Goal: Obtain resource: Download file/media

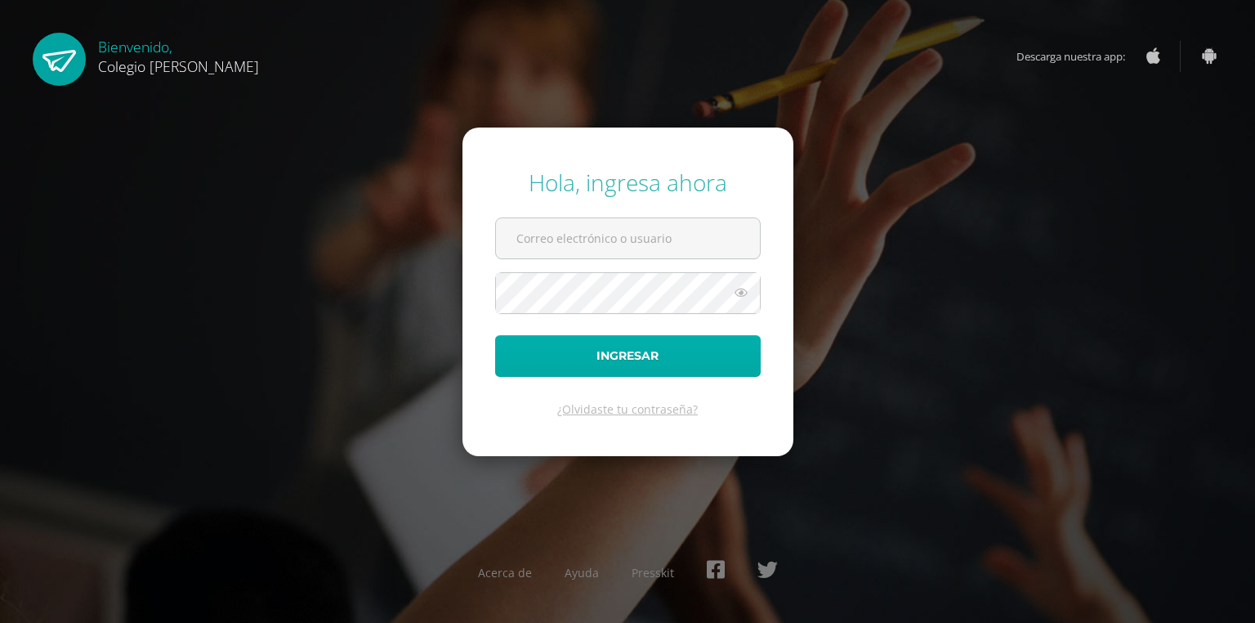
type input "[EMAIL_ADDRESS][DOMAIN_NAME]"
click at [601, 371] on button "Ingresar" at bounding box center [628, 356] width 266 height 42
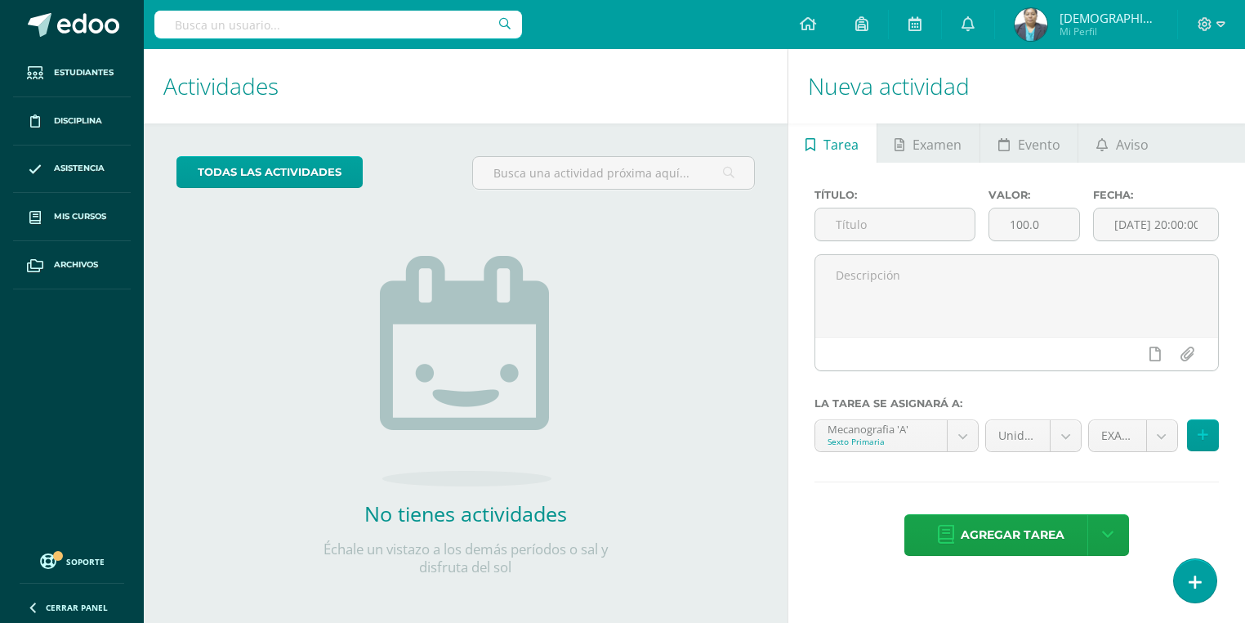
click at [1048, 34] on img at bounding box center [1031, 24] width 33 height 33
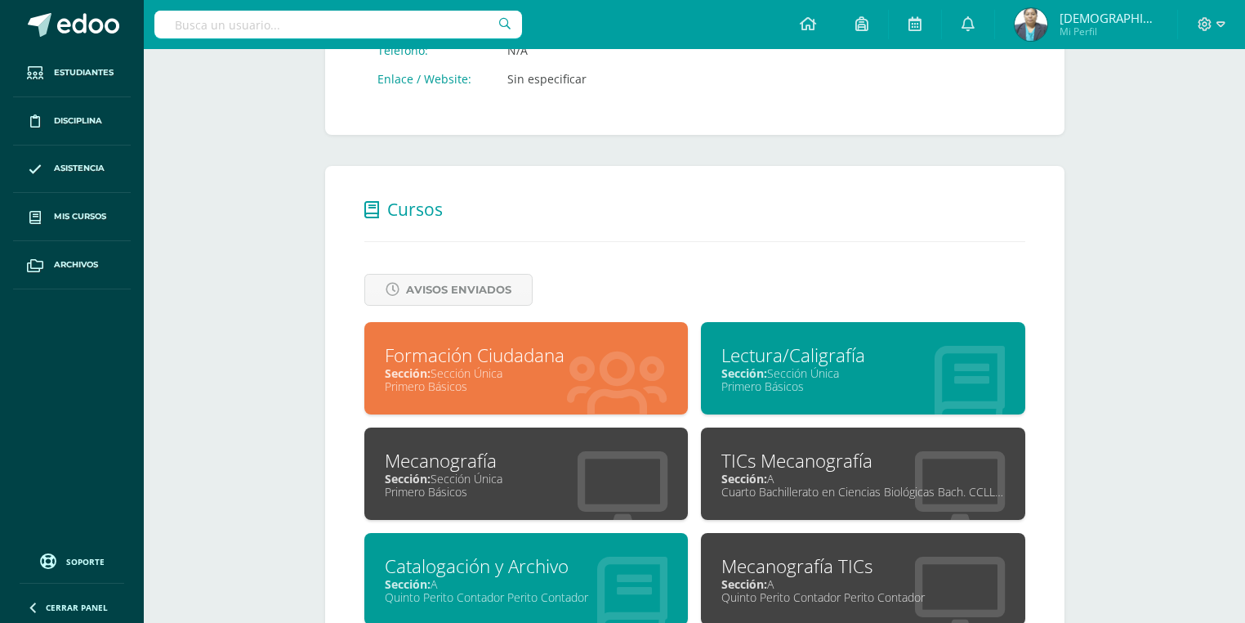
scroll to position [588, 0]
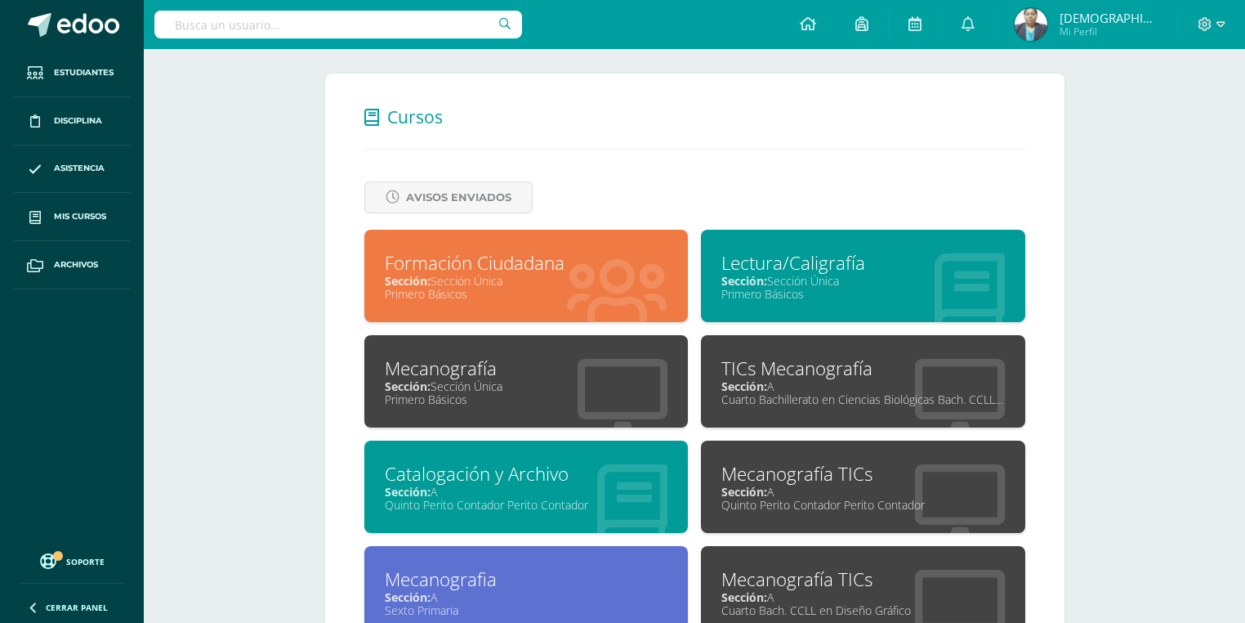
click at [514, 364] on div "Mecanografía" at bounding box center [527, 367] width 284 height 25
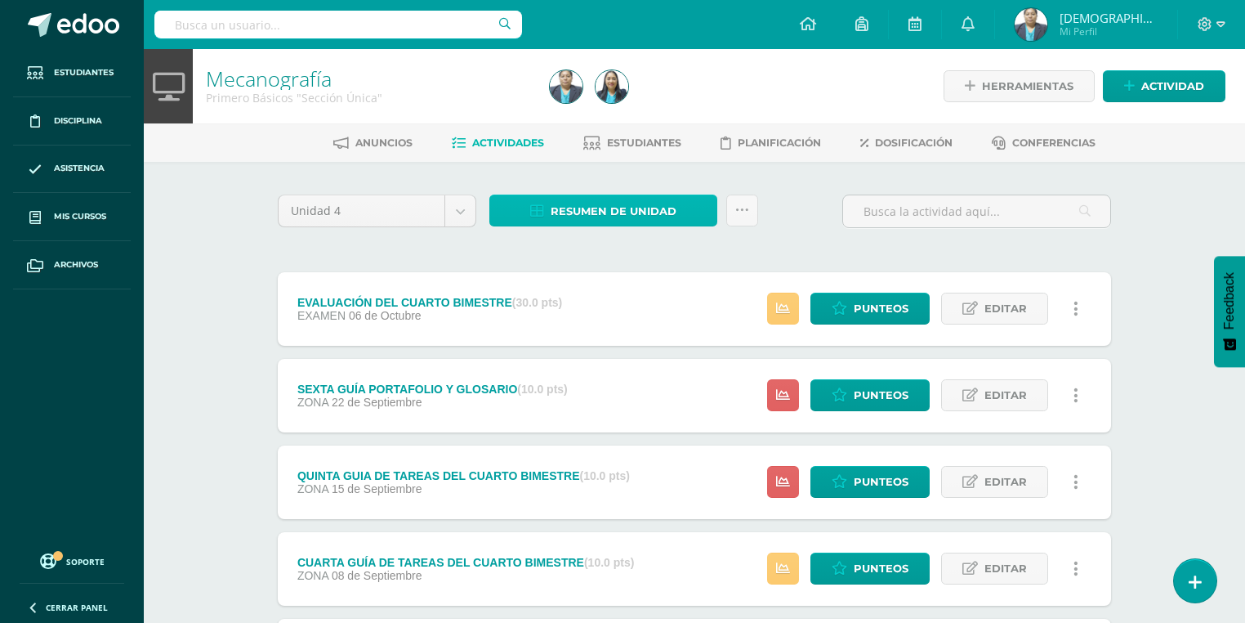
click at [605, 211] on span "Resumen de unidad" at bounding box center [614, 211] width 126 height 30
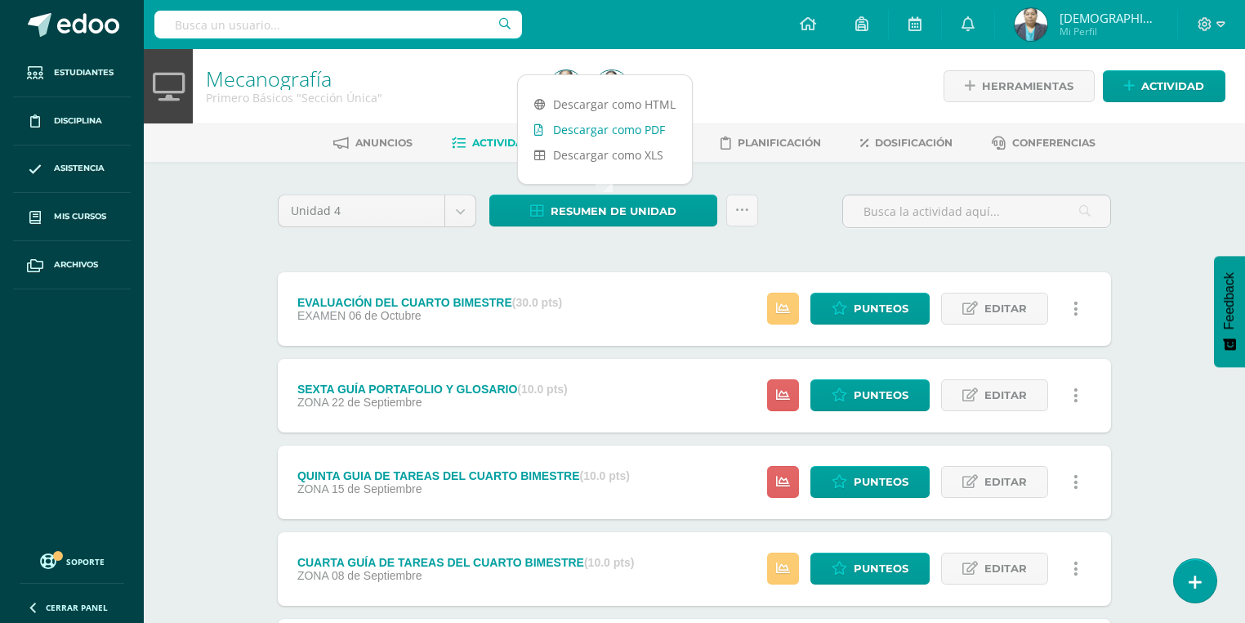
click at [623, 130] on link "Descargar como PDF" at bounding box center [605, 129] width 174 height 25
click at [735, 101] on div at bounding box center [718, 86] width 351 height 74
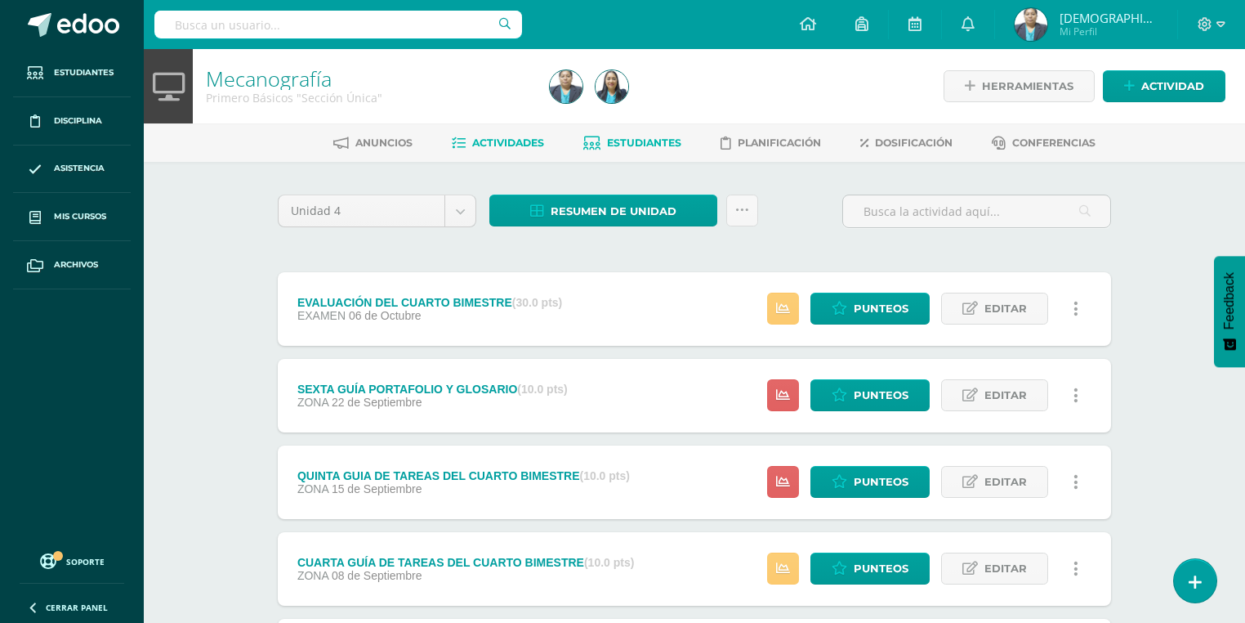
click at [645, 148] on span "Estudiantes" at bounding box center [644, 142] width 74 height 12
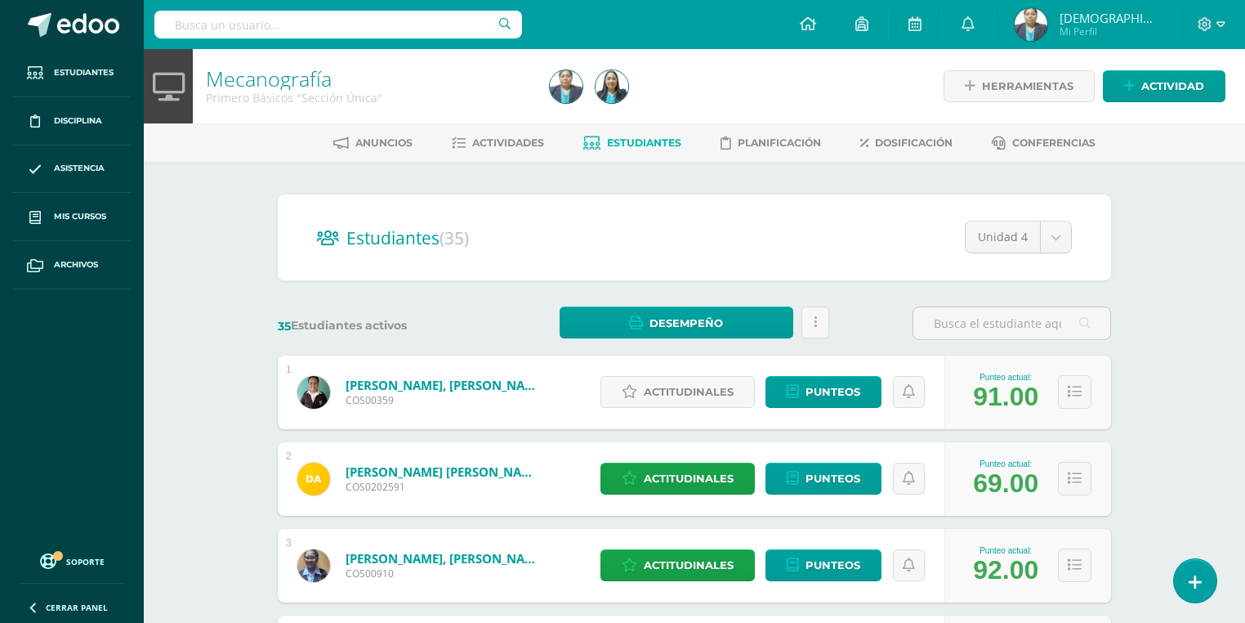
click at [1048, 31] on img at bounding box center [1031, 24] width 33 height 33
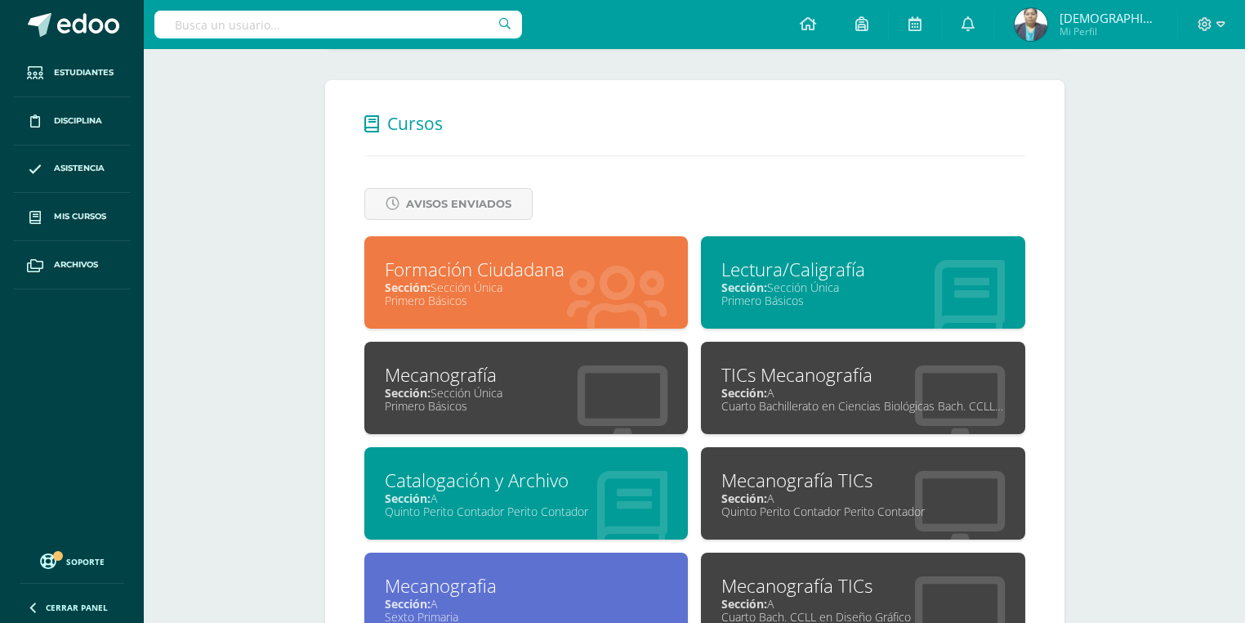
scroll to position [588, 0]
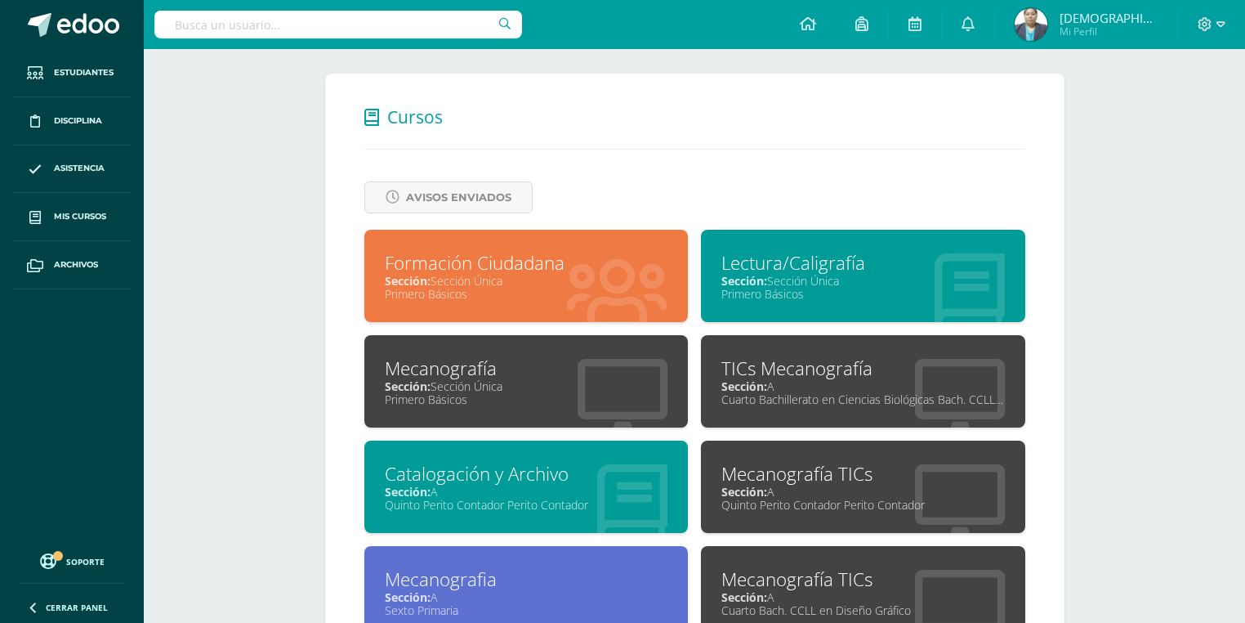
click at [777, 296] on div "Primero Básicos" at bounding box center [863, 294] width 284 height 16
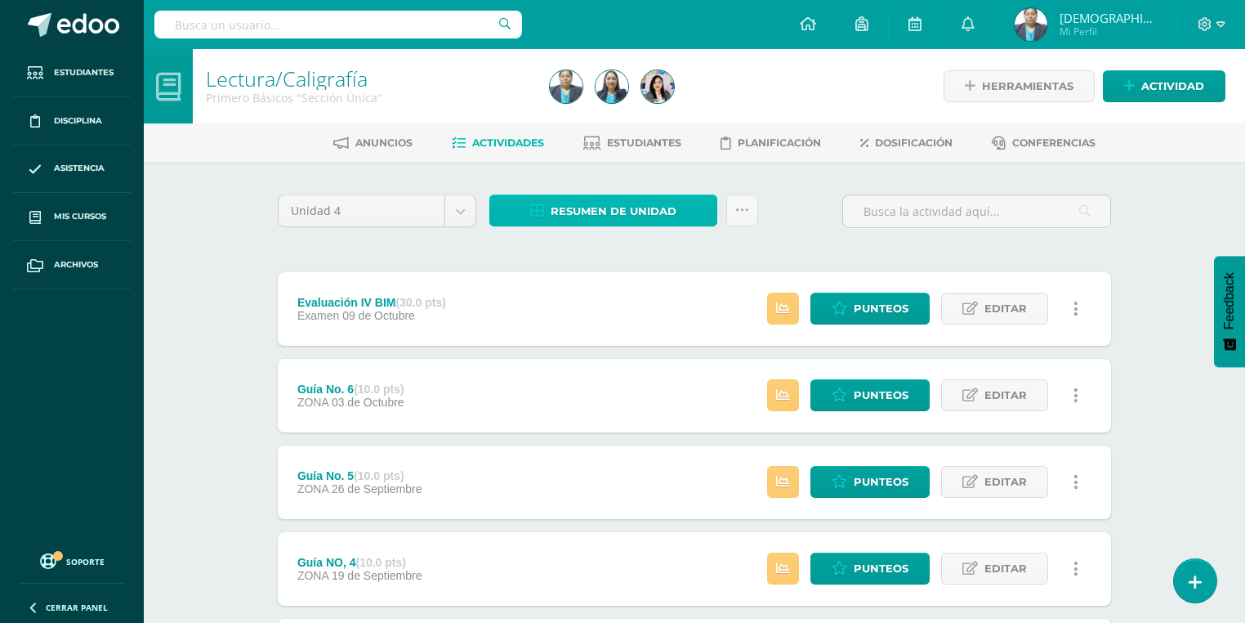
click at [601, 215] on span "Resumen de unidad" at bounding box center [614, 211] width 126 height 30
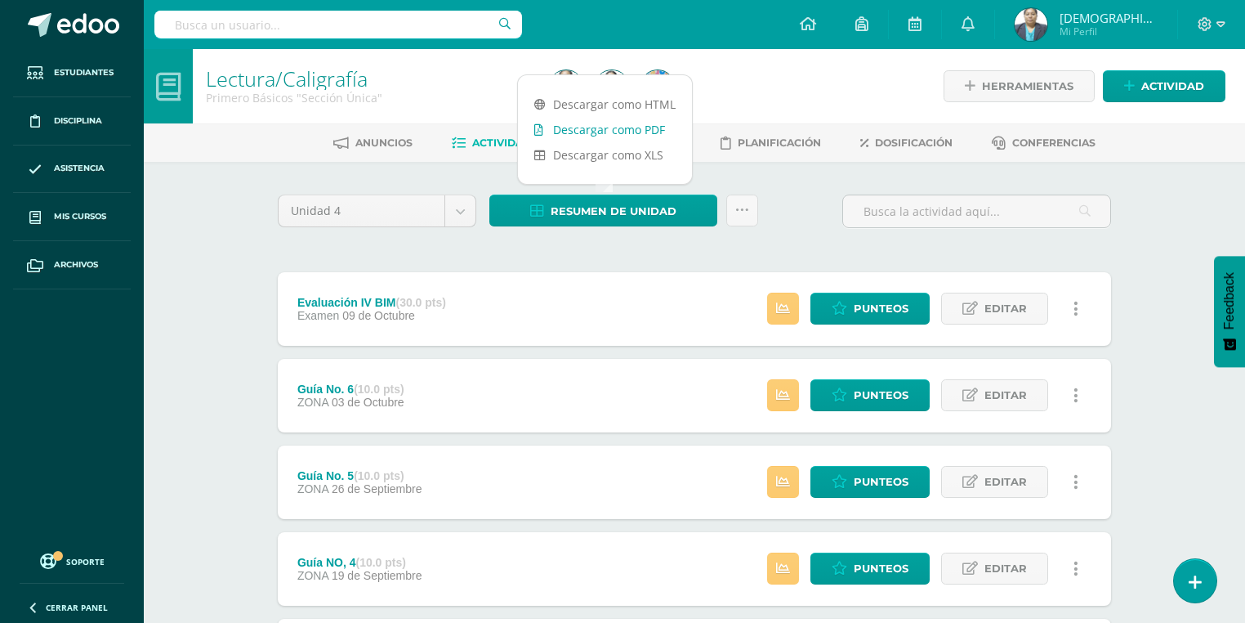
click at [595, 131] on link "Descargar como PDF" at bounding box center [605, 129] width 174 height 25
click at [723, 63] on div at bounding box center [718, 86] width 351 height 74
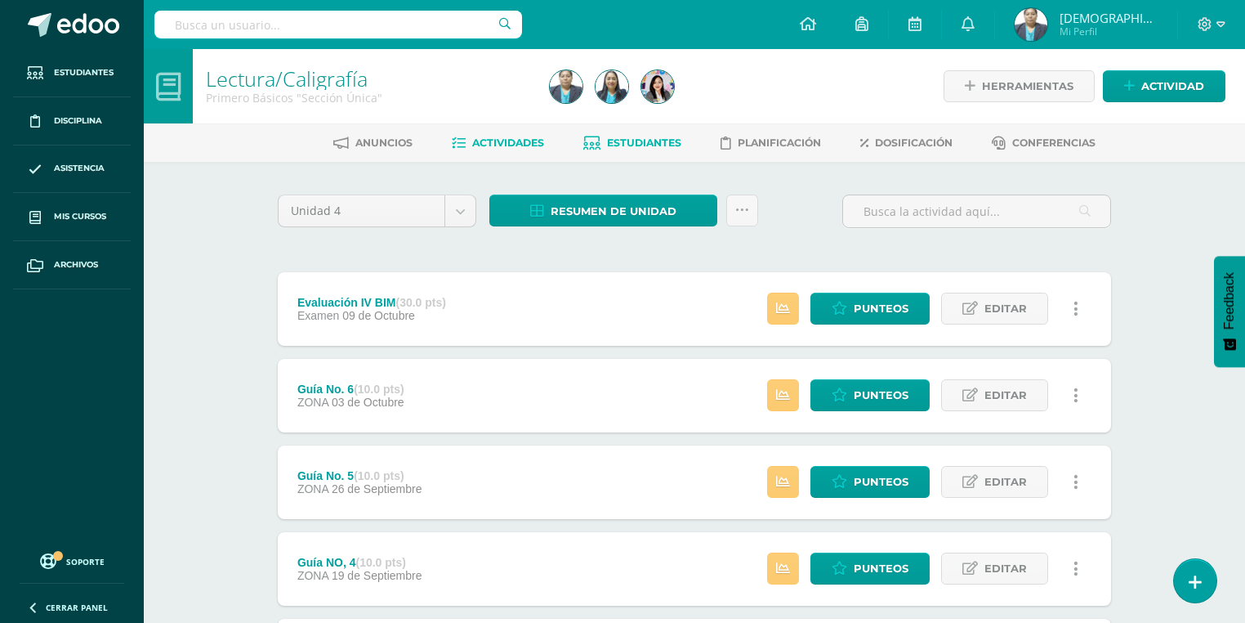
click at [648, 149] on link "Estudiantes" at bounding box center [632, 143] width 98 height 26
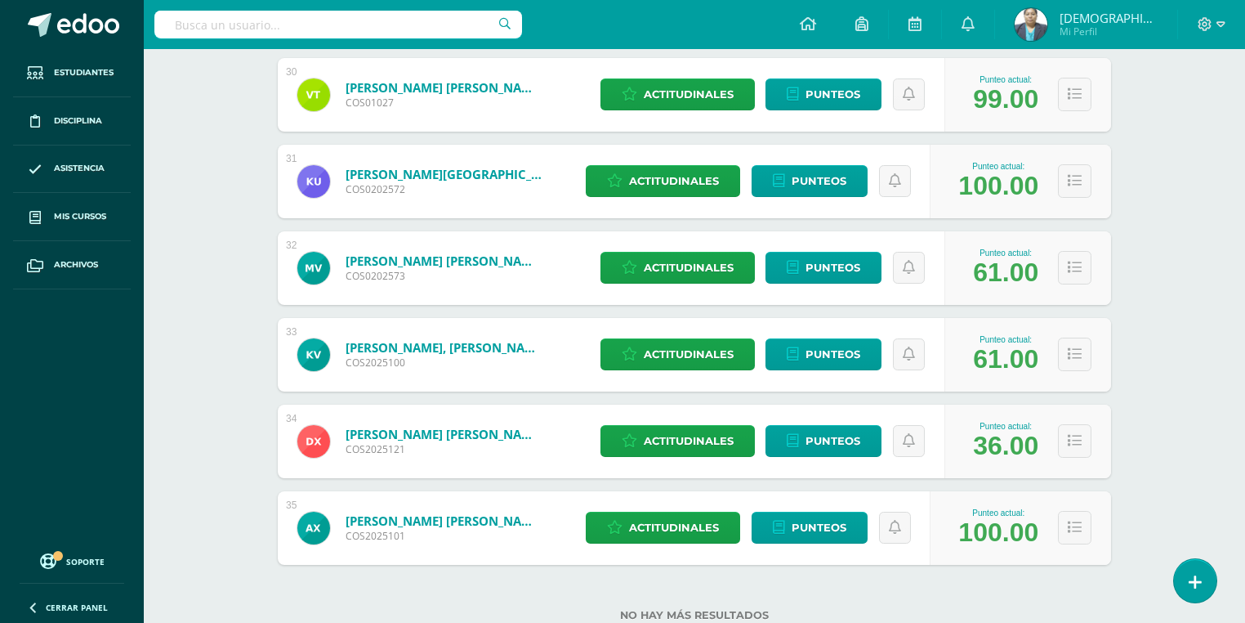
scroll to position [2811, 0]
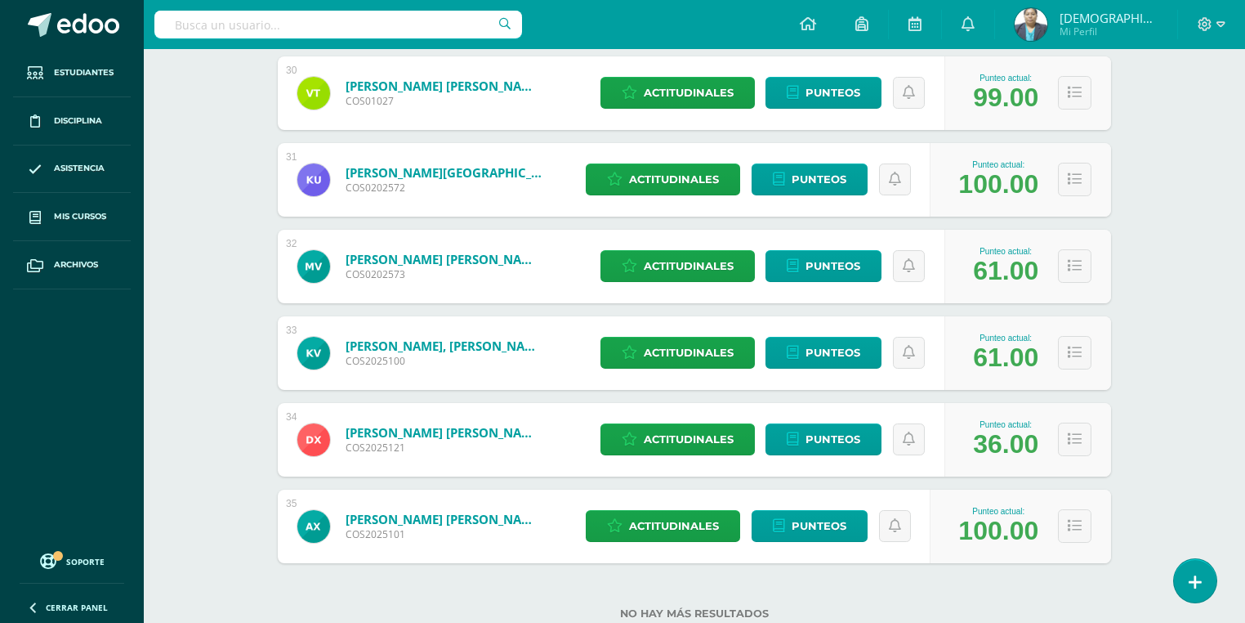
click at [1048, 27] on img at bounding box center [1031, 24] width 33 height 33
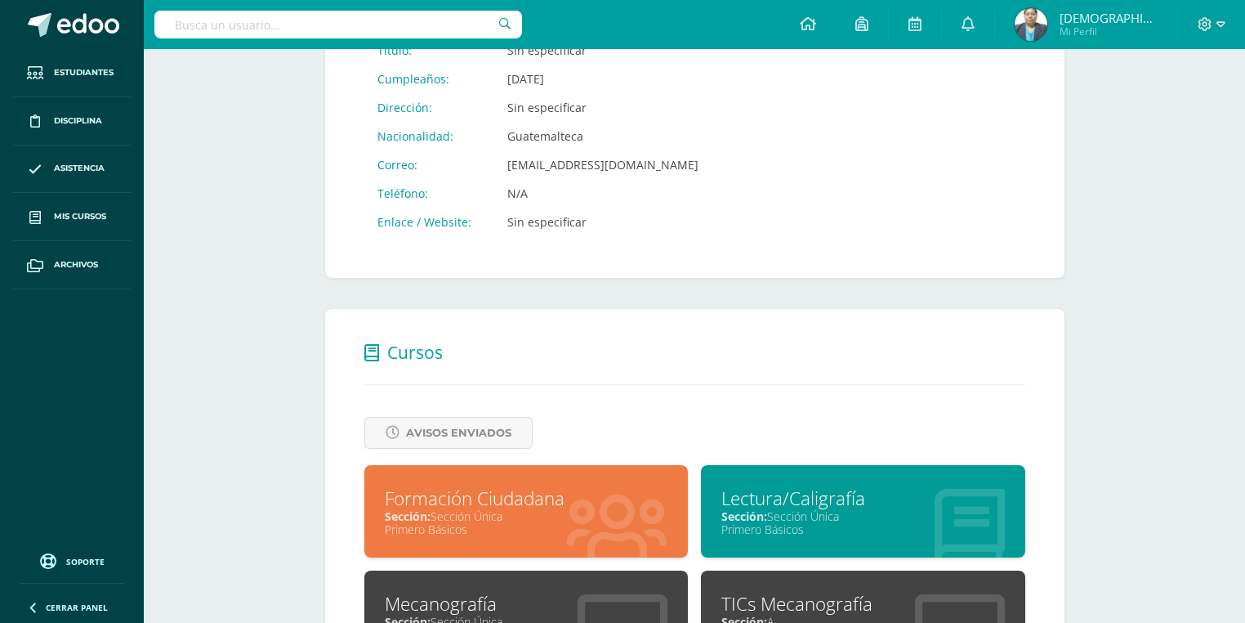
scroll to position [392, 0]
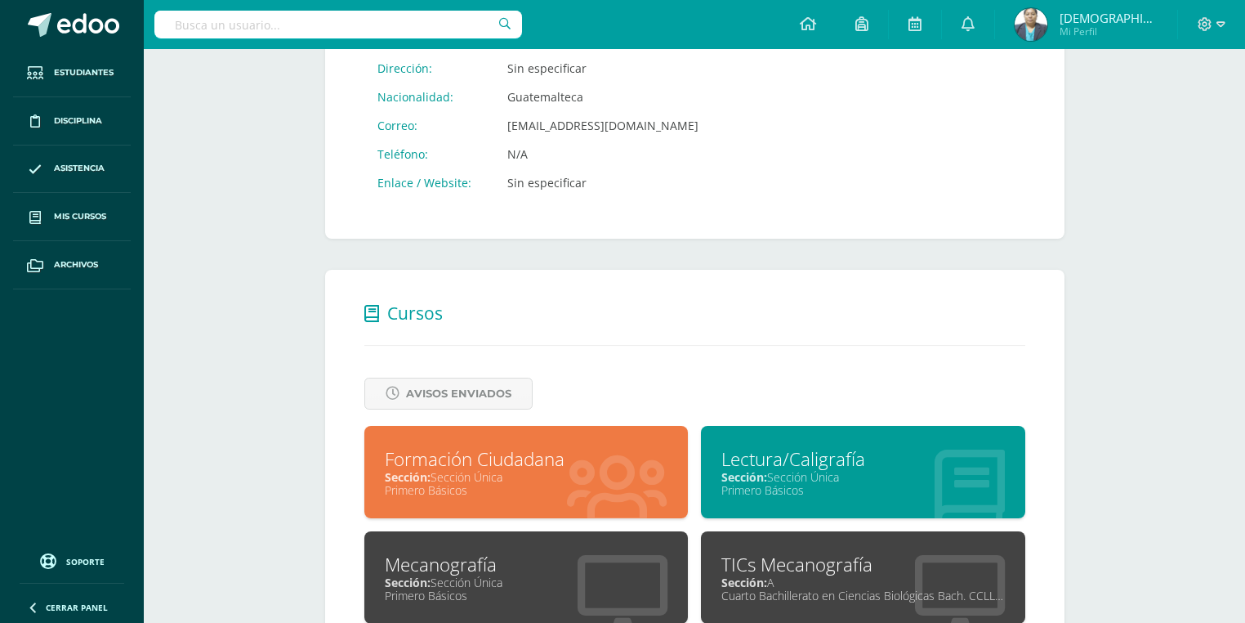
click at [799, 477] on div "Sección: Sección Única" at bounding box center [863, 477] width 284 height 16
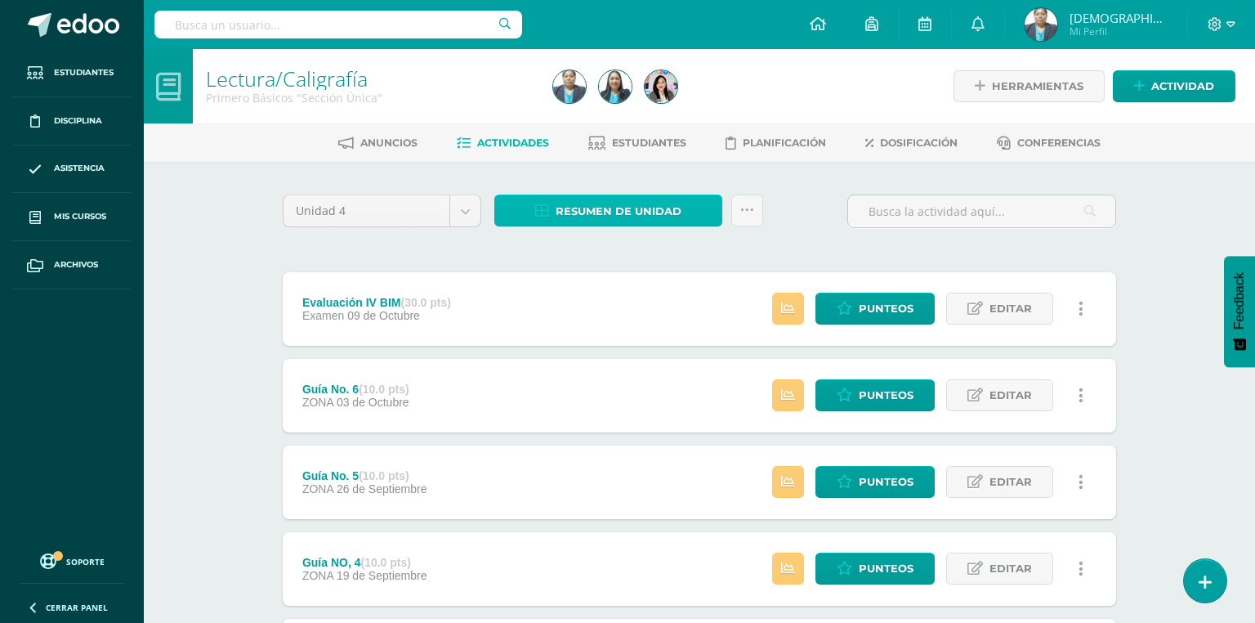
click at [594, 216] on span "Resumen de unidad" at bounding box center [619, 211] width 126 height 30
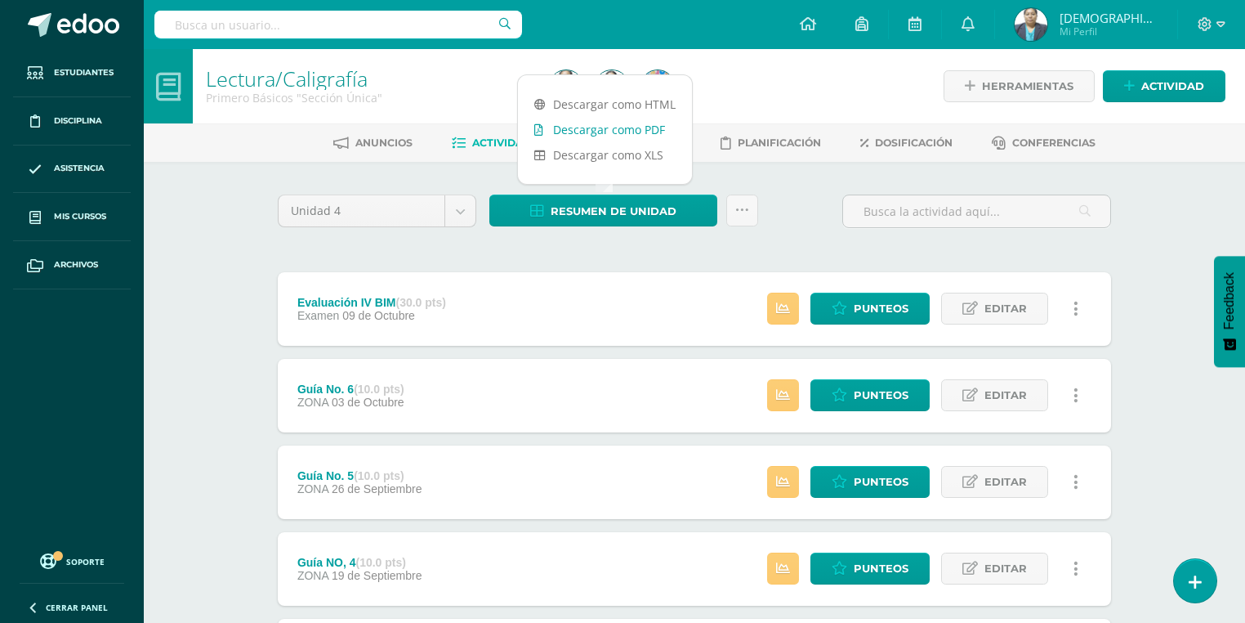
click at [605, 134] on link "Descargar como PDF" at bounding box center [605, 129] width 174 height 25
click at [1048, 18] on img at bounding box center [1031, 24] width 33 height 33
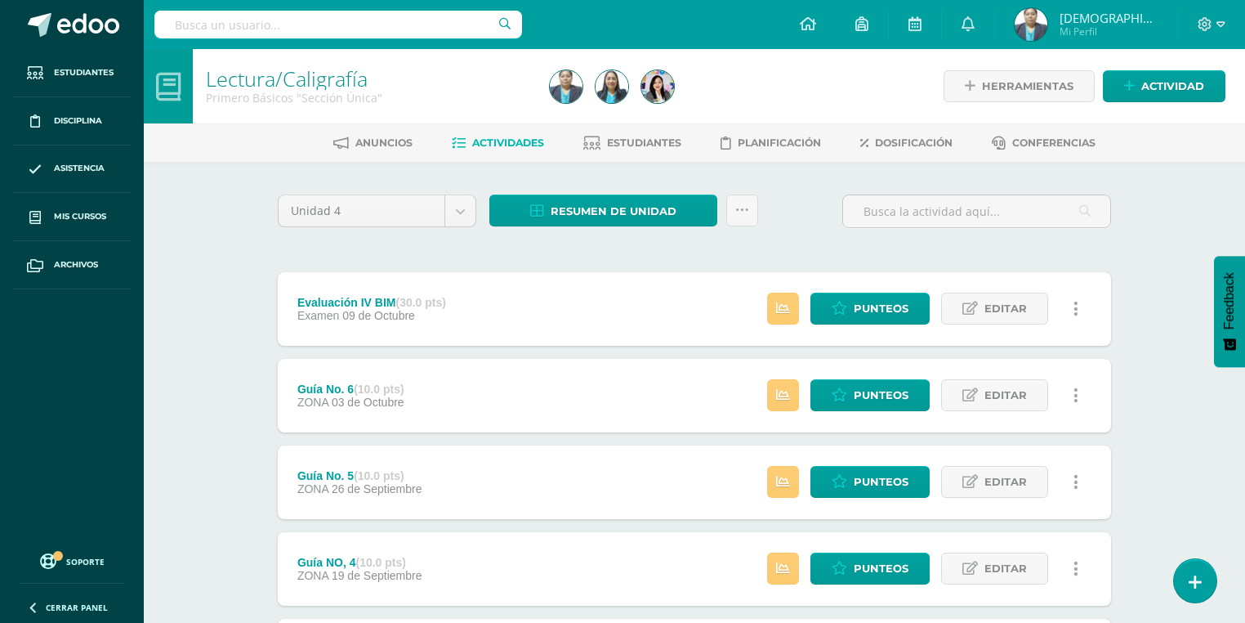
click at [1048, 17] on img at bounding box center [1031, 24] width 33 height 33
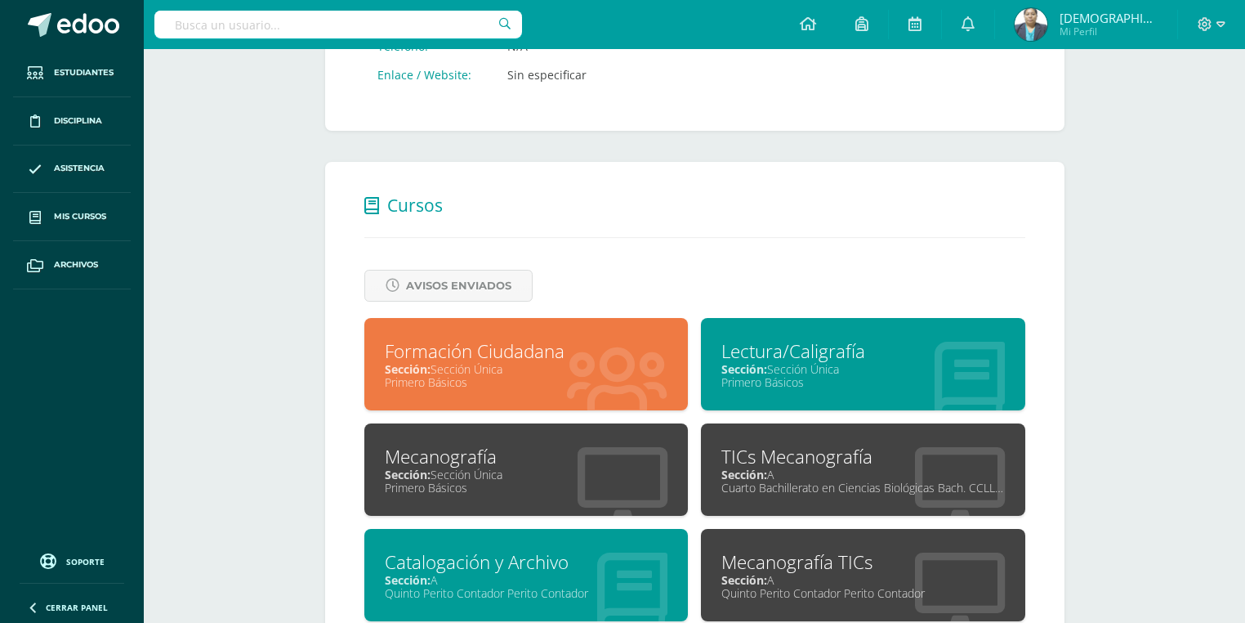
scroll to position [523, 0]
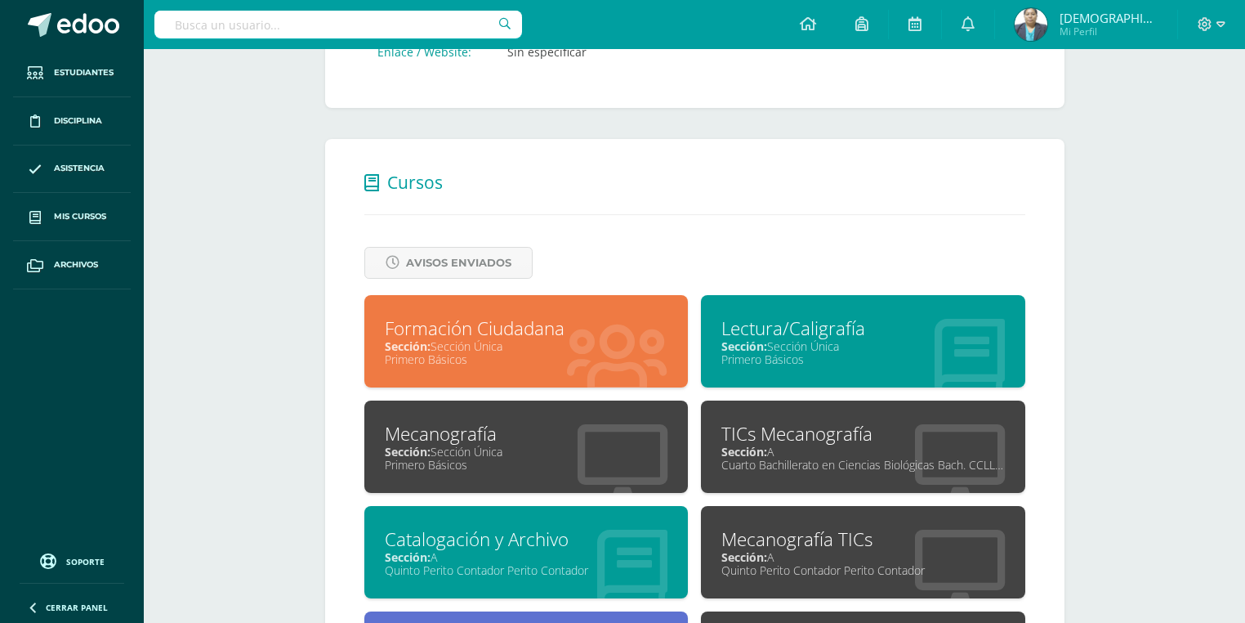
click at [525, 344] on div "Sección: Sección Única" at bounding box center [527, 346] width 284 height 16
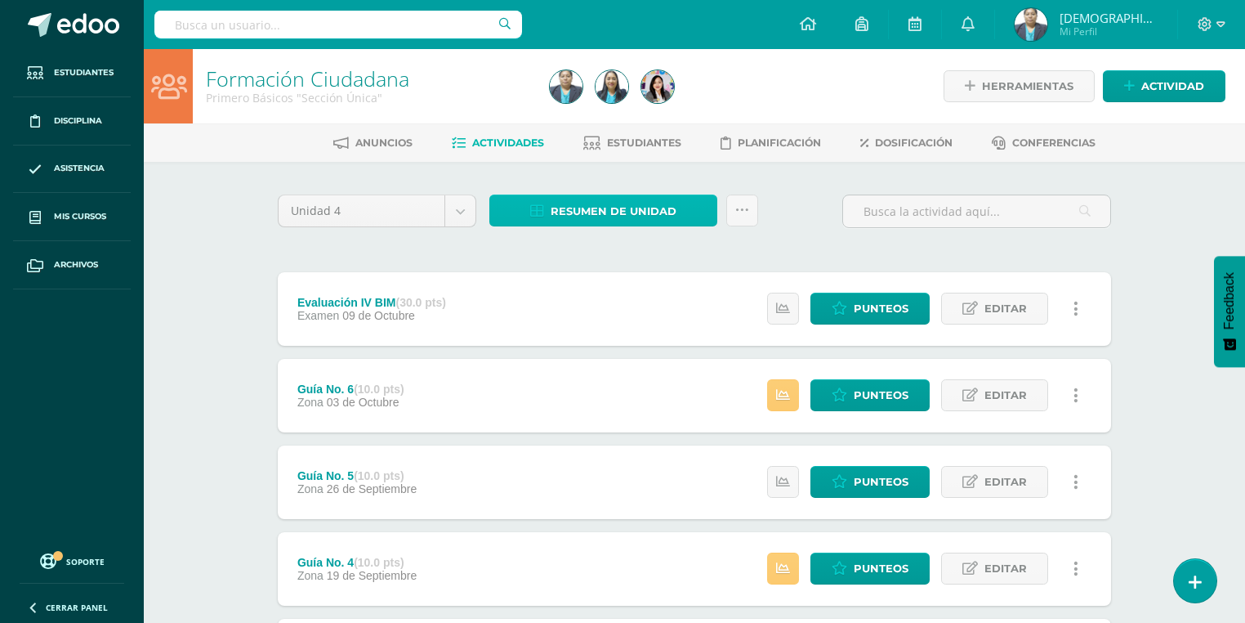
click at [579, 219] on span "Resumen de unidad" at bounding box center [614, 211] width 126 height 30
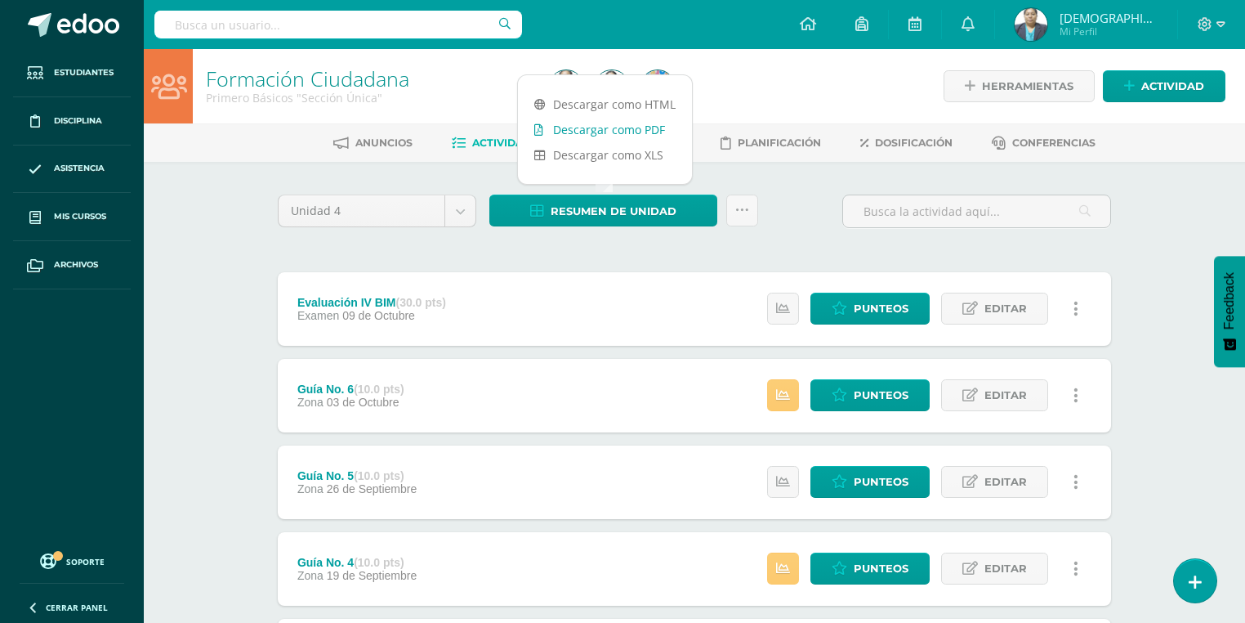
click at [608, 131] on link "Descargar como PDF" at bounding box center [605, 129] width 174 height 25
click at [725, 94] on div at bounding box center [718, 86] width 351 height 74
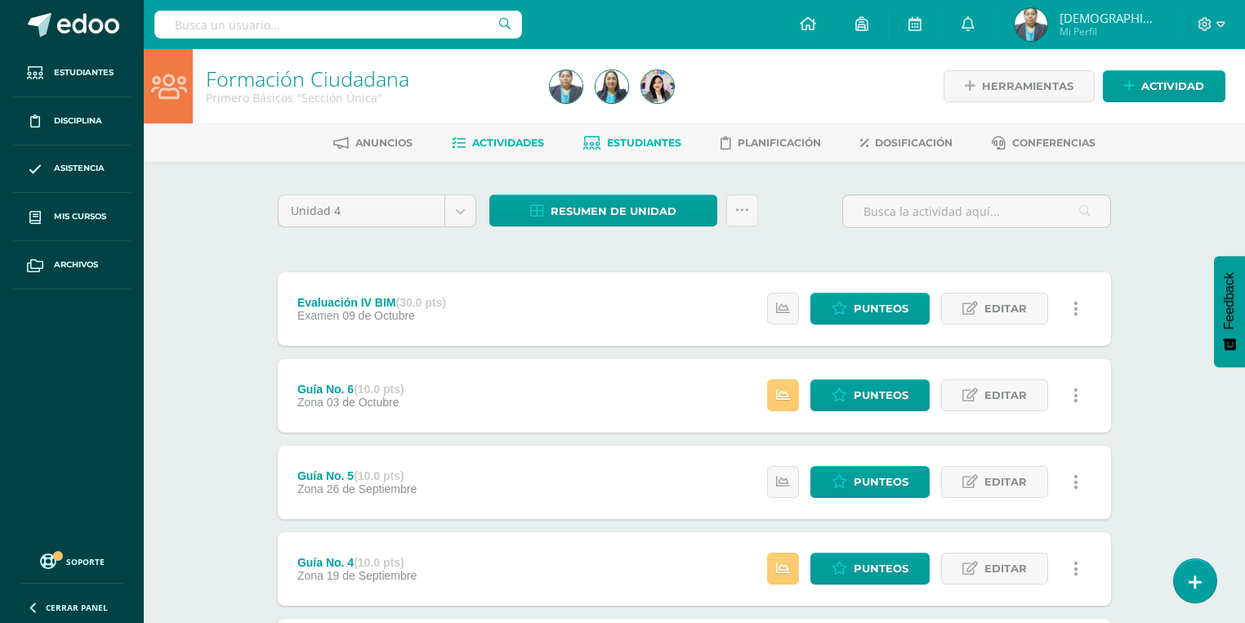
click at [639, 137] on span "Estudiantes" at bounding box center [644, 142] width 74 height 12
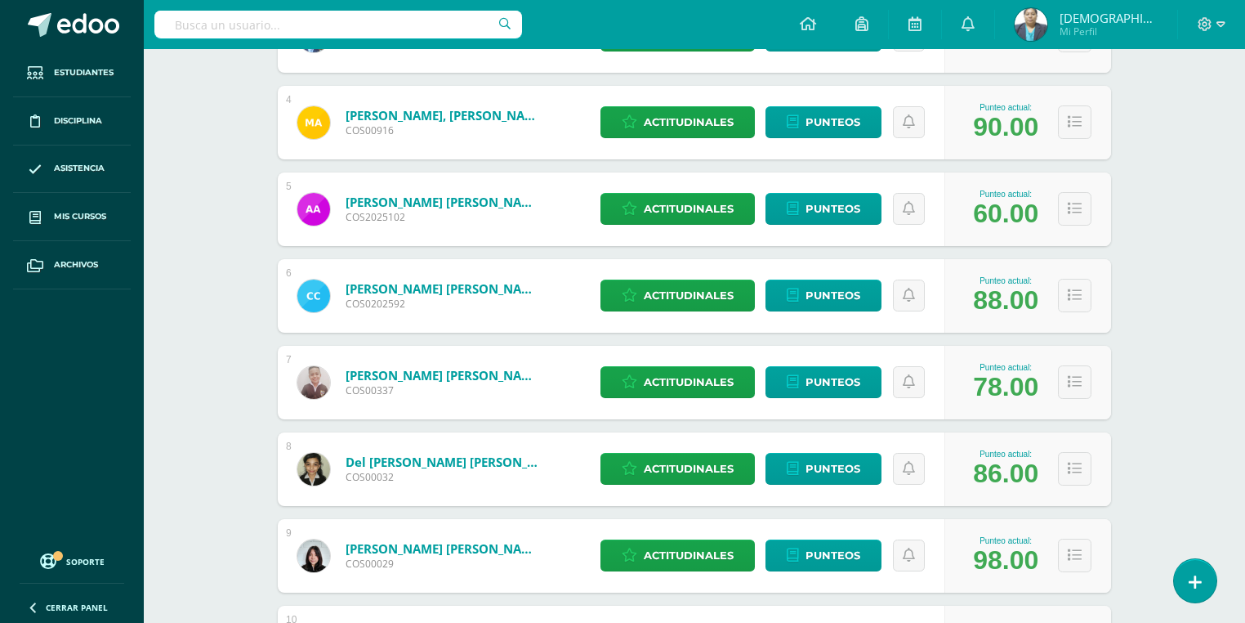
scroll to position [440, 0]
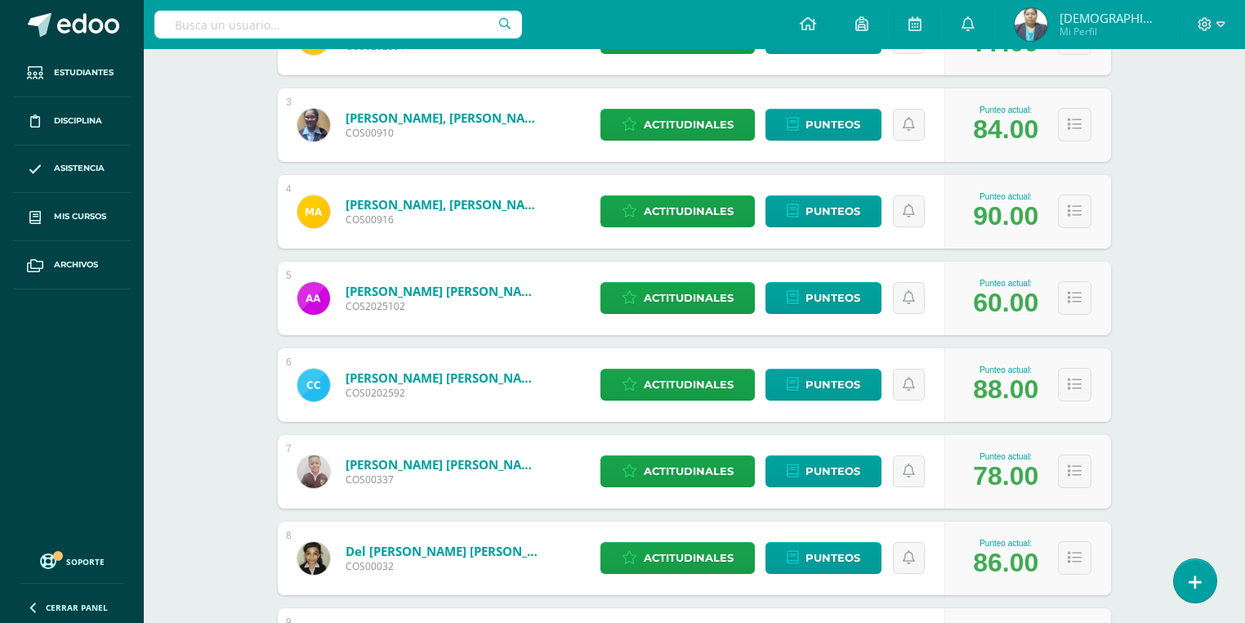
click at [1048, 29] on img at bounding box center [1031, 24] width 33 height 33
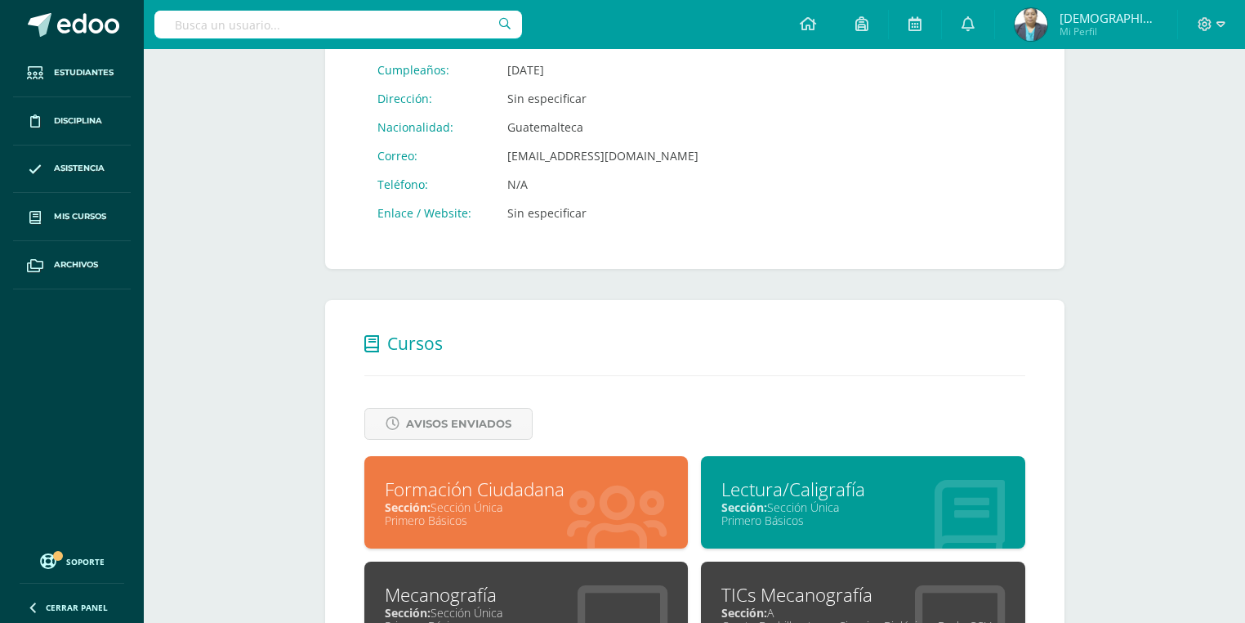
scroll to position [588, 0]
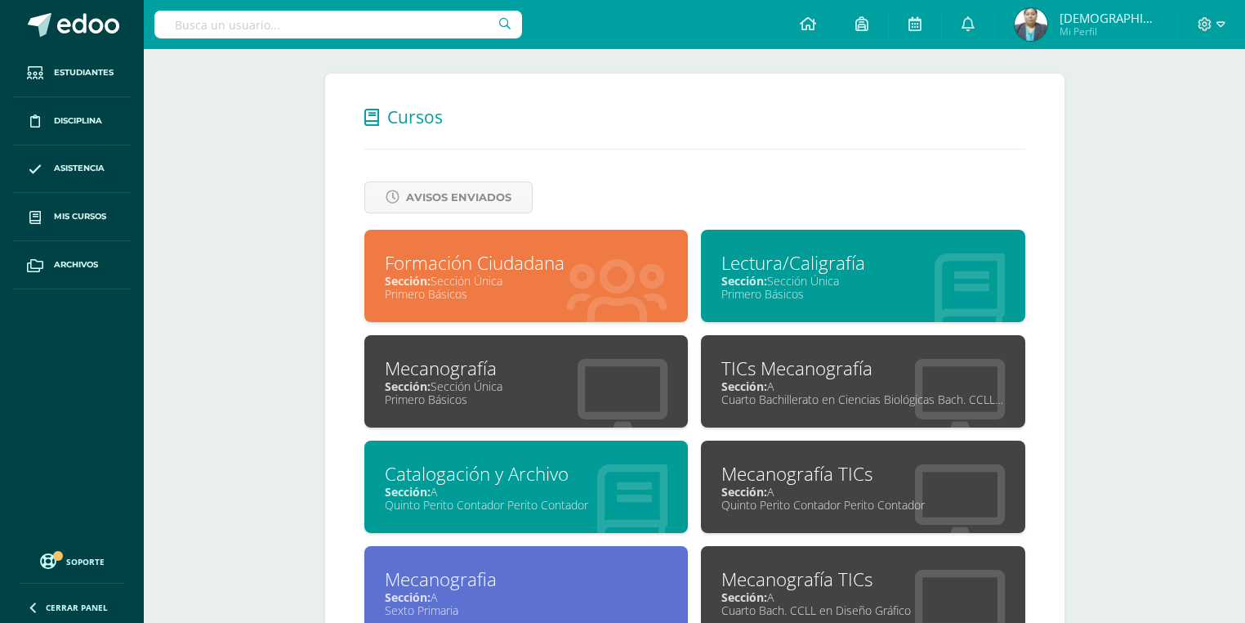
click at [787, 414] on div "TICs Mecanografía Sección: A Cuarto Bachillerato en Ciencias Biológicas [PERSON…" at bounding box center [863, 381] width 324 height 92
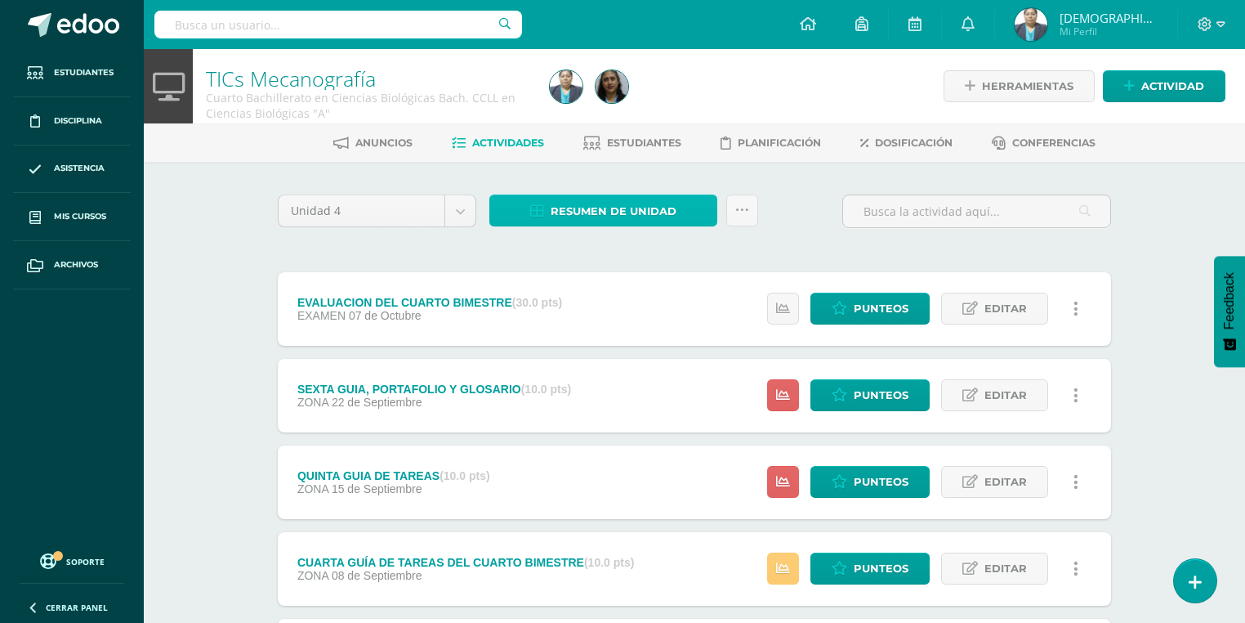
click at [592, 213] on span "Resumen de unidad" at bounding box center [614, 211] width 126 height 30
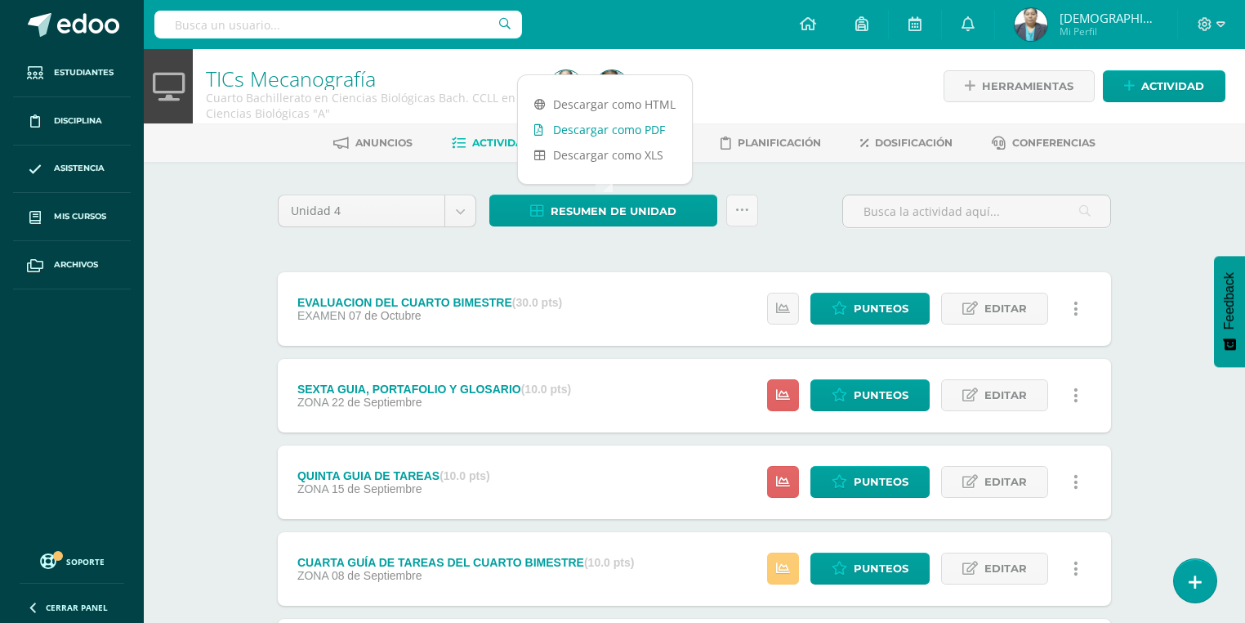
click at [619, 133] on link "Descargar como PDF" at bounding box center [605, 129] width 174 height 25
click at [695, 121] on div at bounding box center [718, 86] width 351 height 74
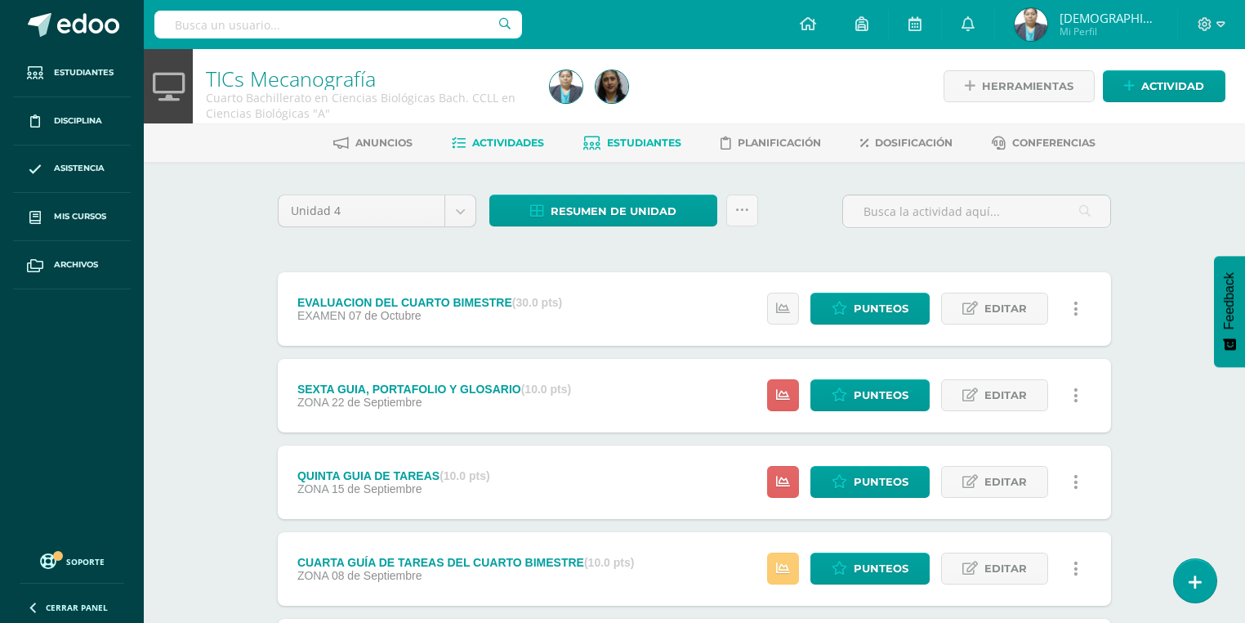
click at [641, 145] on span "Estudiantes" at bounding box center [644, 142] width 74 height 12
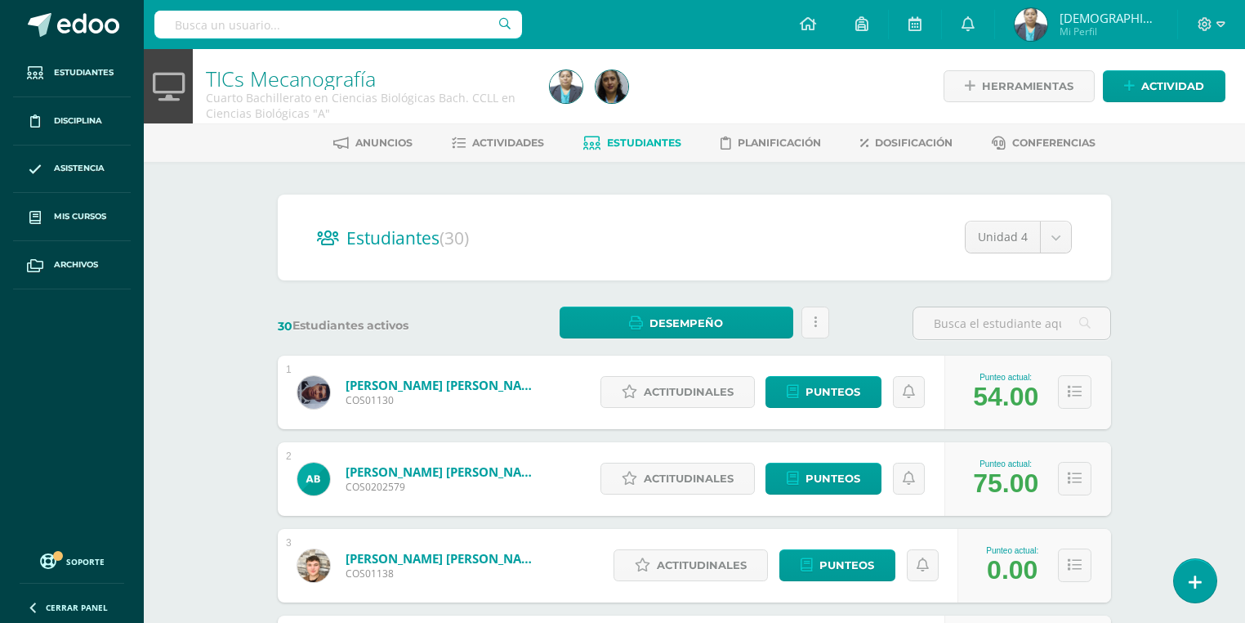
click at [1048, 27] on img at bounding box center [1031, 24] width 33 height 33
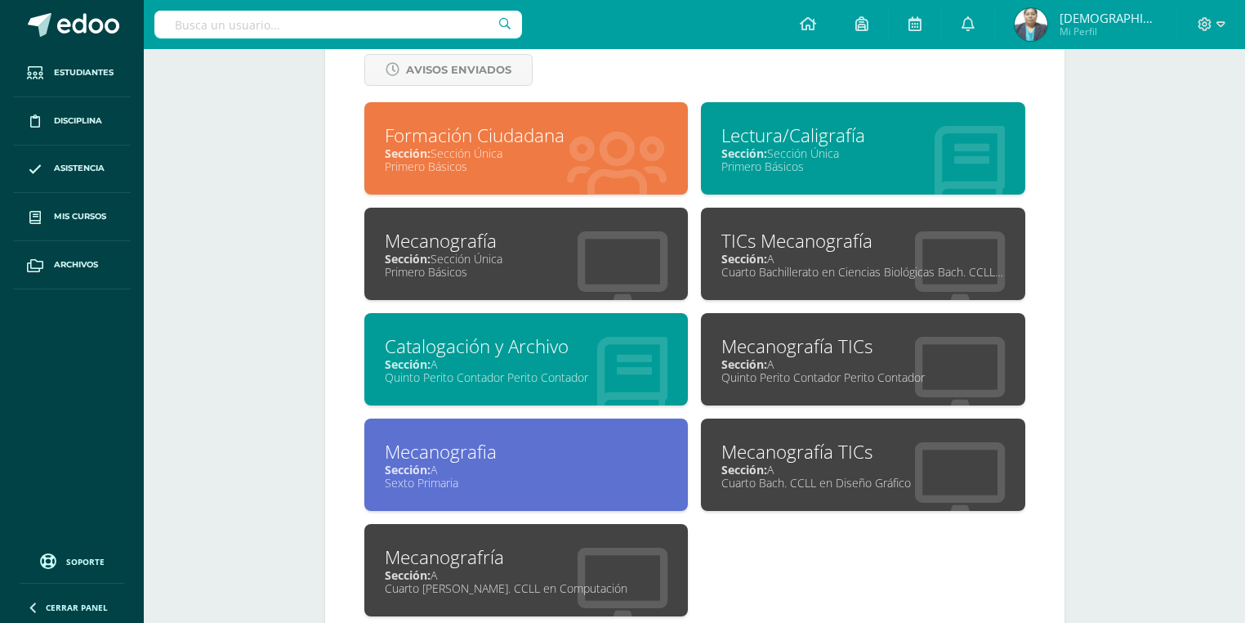
scroll to position [719, 0]
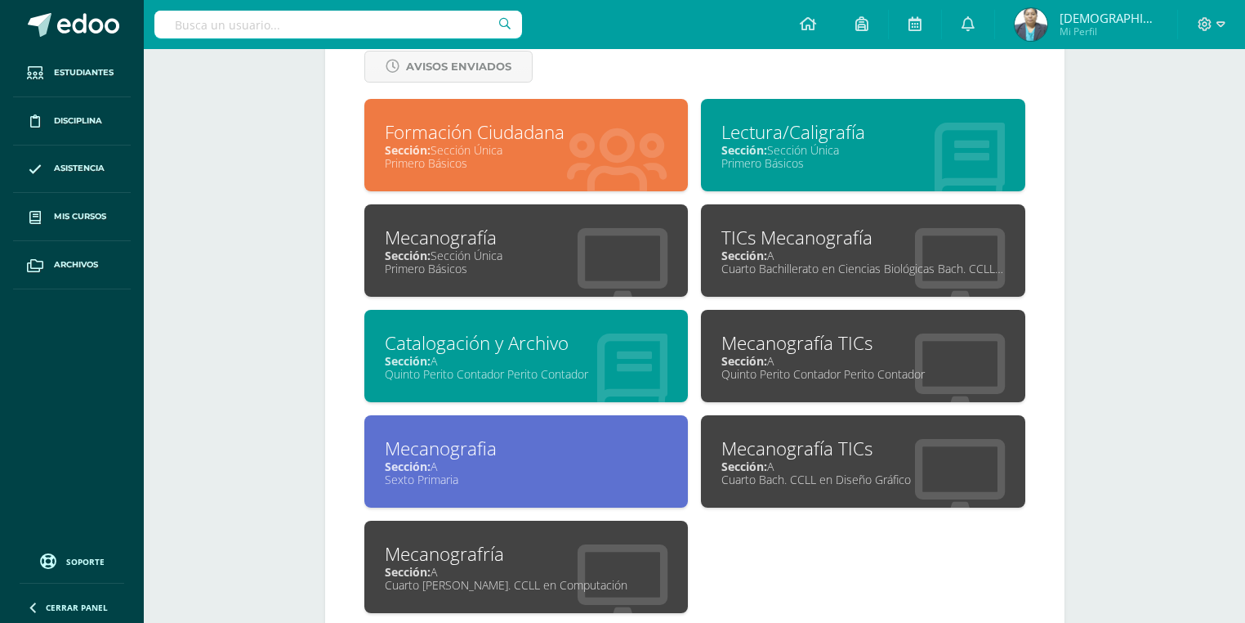
click at [778, 465] on div "Sección: A" at bounding box center [863, 466] width 284 height 16
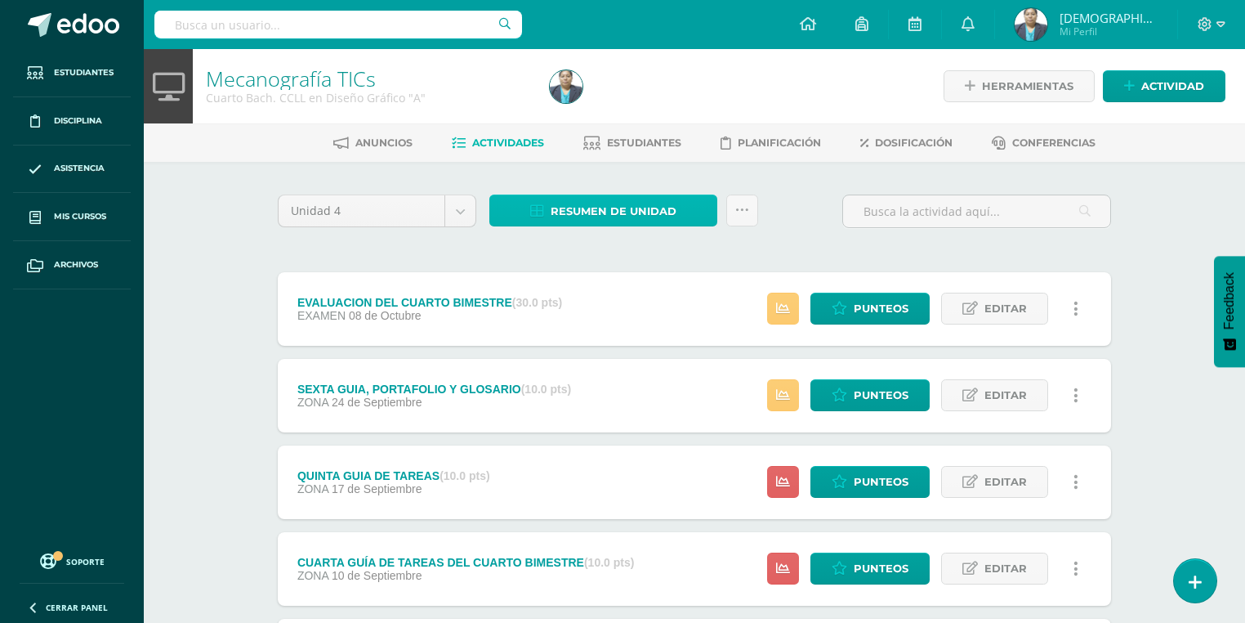
click at [575, 212] on span "Resumen de unidad" at bounding box center [614, 211] width 126 height 30
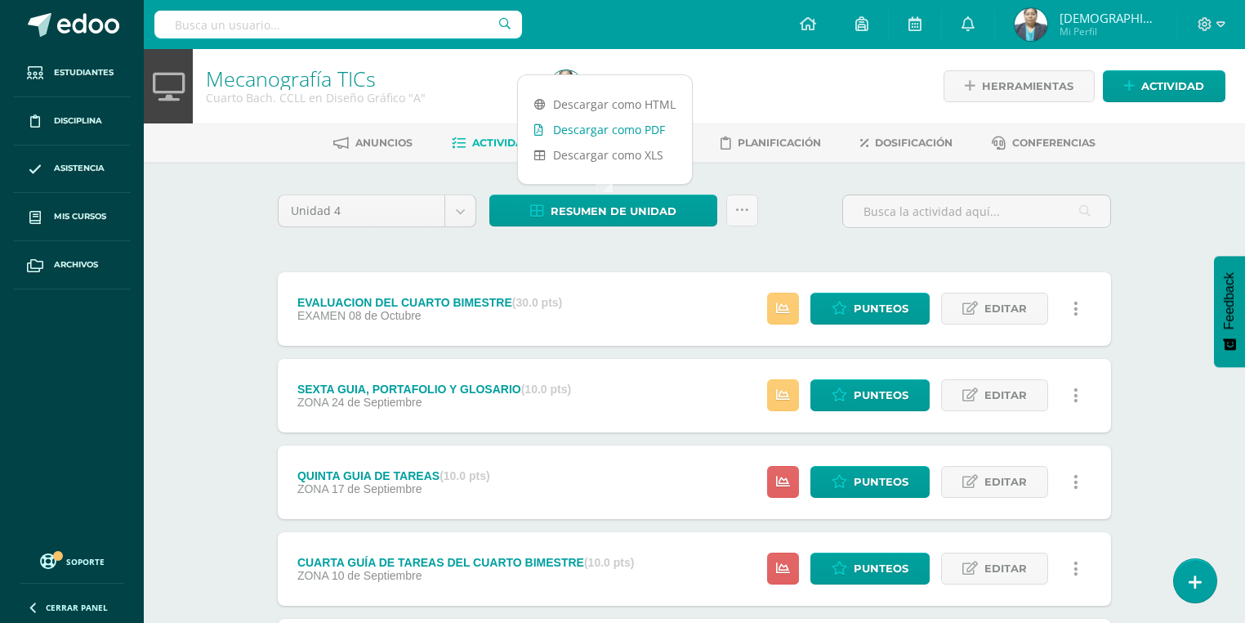
click at [595, 134] on link "Descargar como PDF" at bounding box center [605, 129] width 174 height 25
click at [721, 79] on div at bounding box center [718, 86] width 351 height 74
click at [633, 141] on span "Estudiantes" at bounding box center [644, 142] width 74 height 12
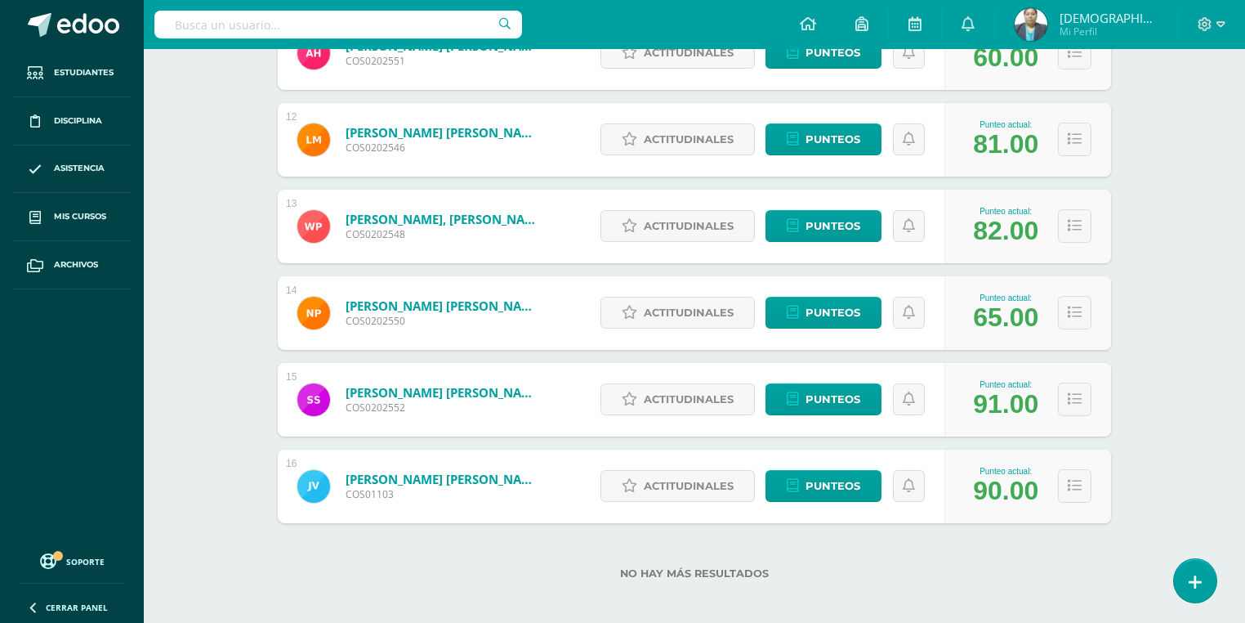
scroll to position [1213, 0]
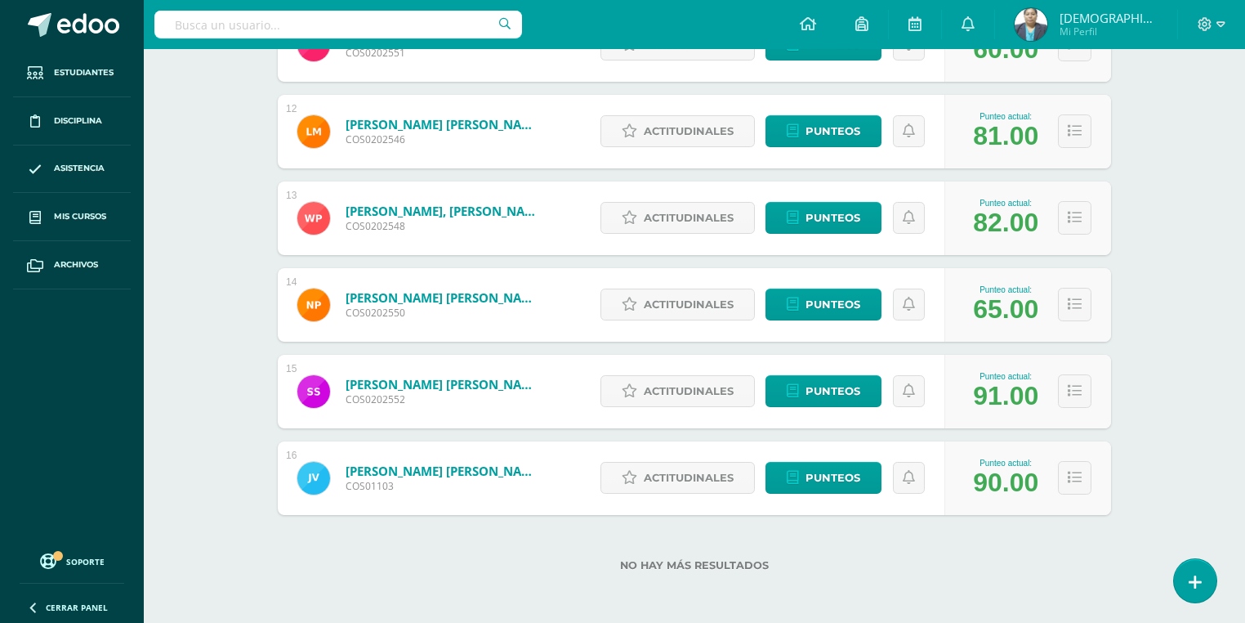
click at [1048, 29] on img at bounding box center [1031, 24] width 33 height 33
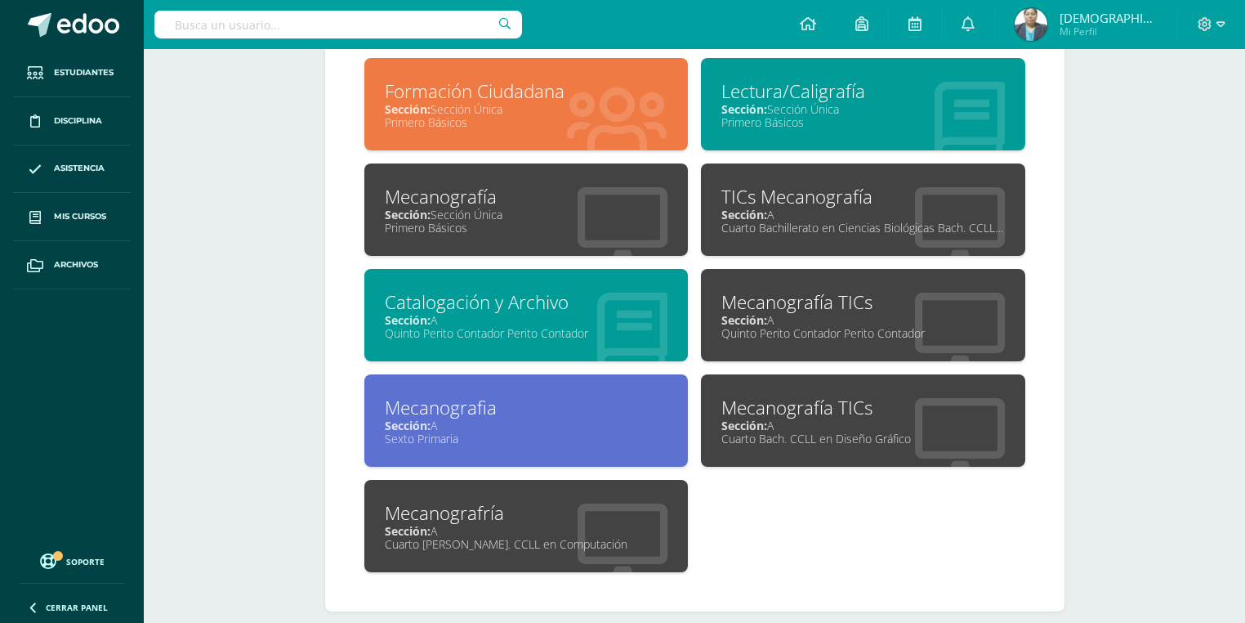
scroll to position [782, 0]
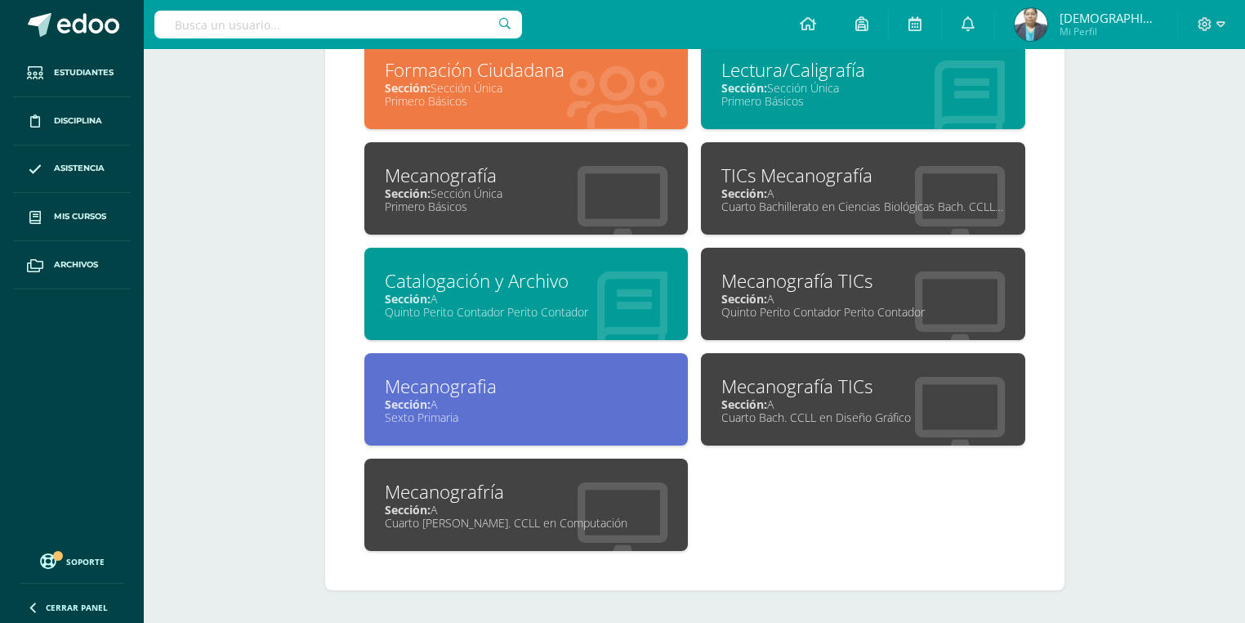
click at [441, 513] on div "Sección: A" at bounding box center [527, 510] width 284 height 16
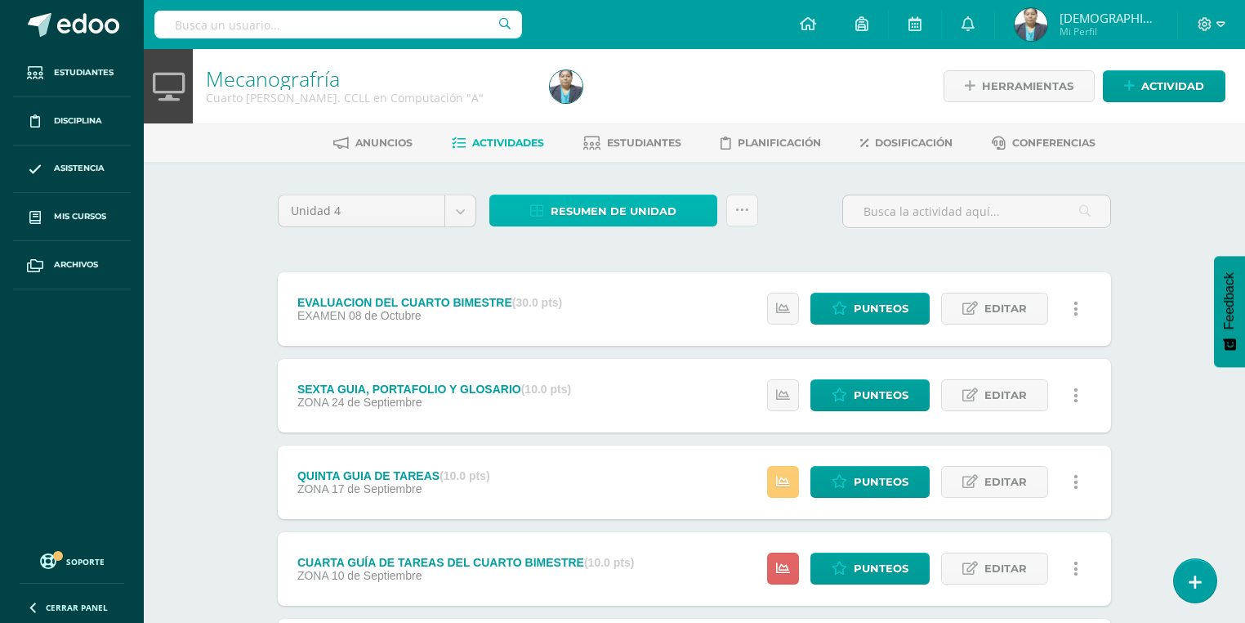
click at [597, 213] on span "Resumen de unidad" at bounding box center [614, 211] width 126 height 30
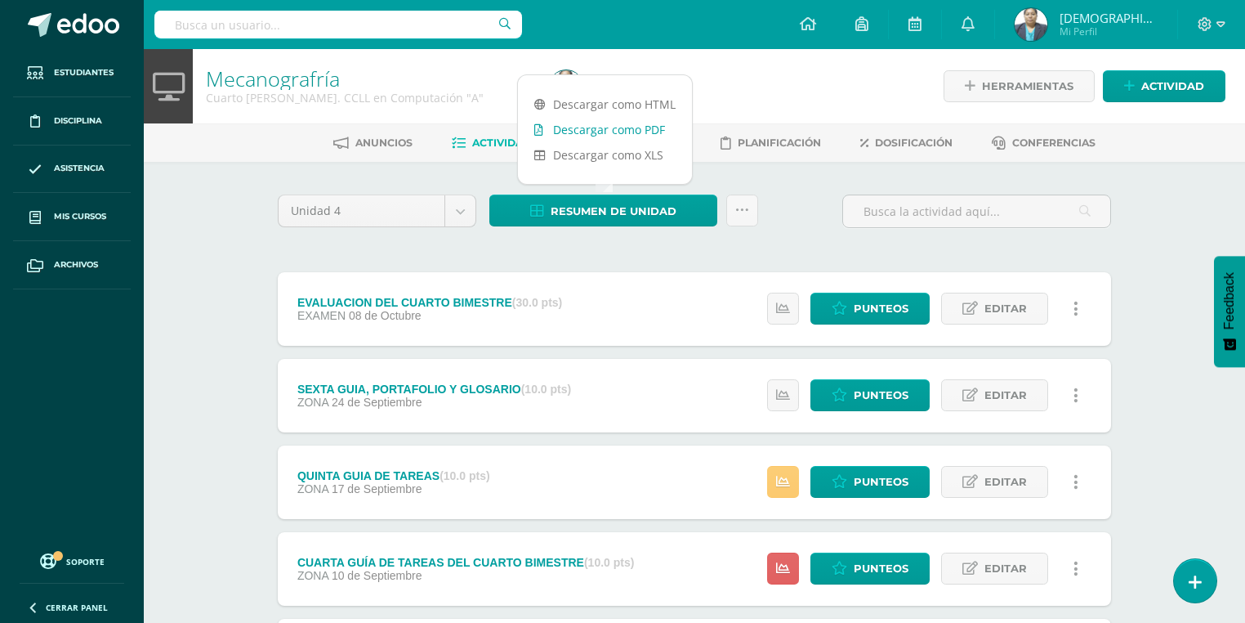
click at [600, 131] on link "Descargar como PDF" at bounding box center [605, 129] width 174 height 25
click at [703, 59] on div at bounding box center [718, 86] width 351 height 74
click at [641, 150] on link "Estudiantes" at bounding box center [632, 143] width 98 height 26
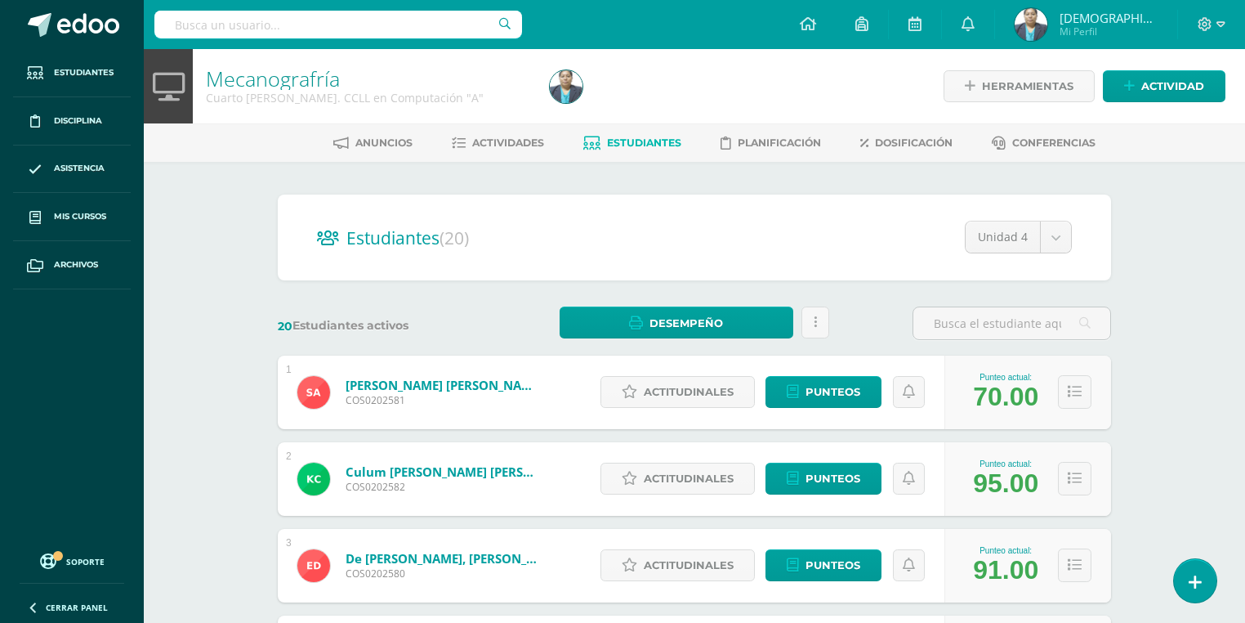
click at [1048, 20] on img at bounding box center [1031, 24] width 33 height 33
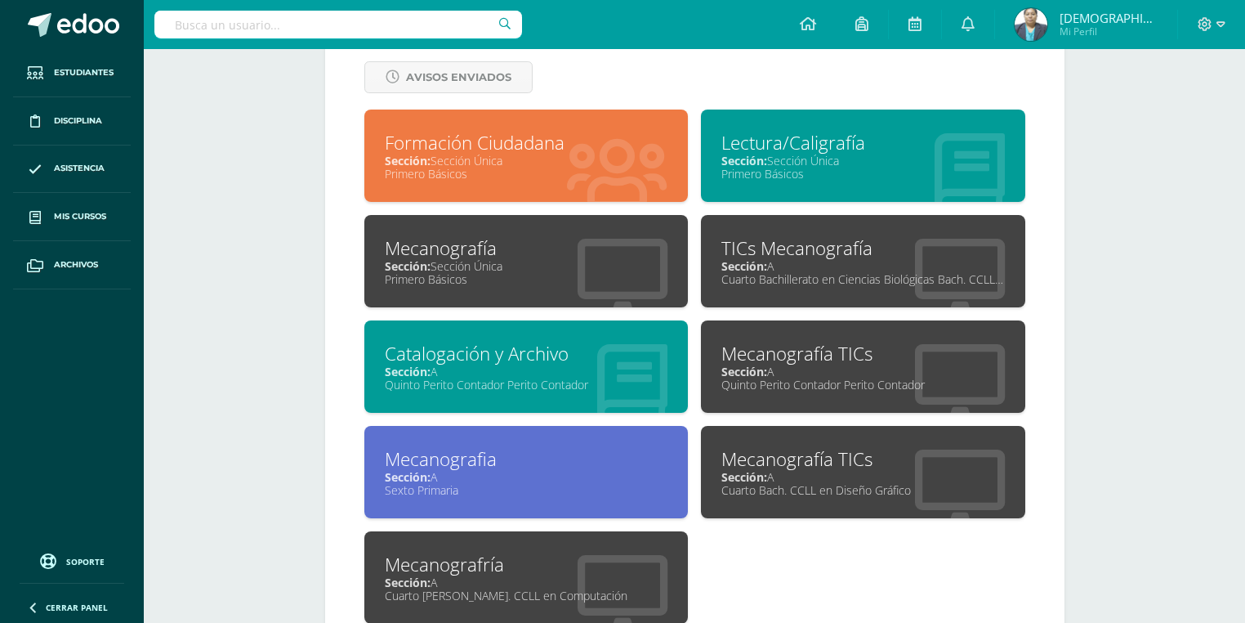
scroll to position [782, 0]
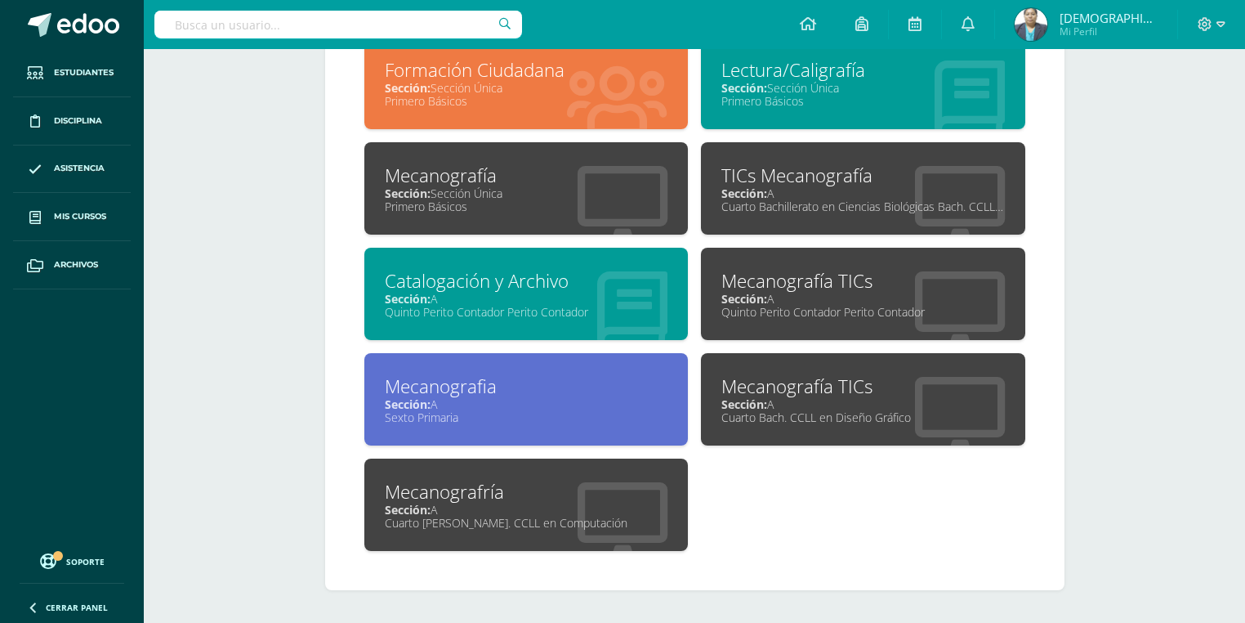
click at [494, 307] on div "Quinto Perito Contador Perito Contador" at bounding box center [527, 312] width 284 height 16
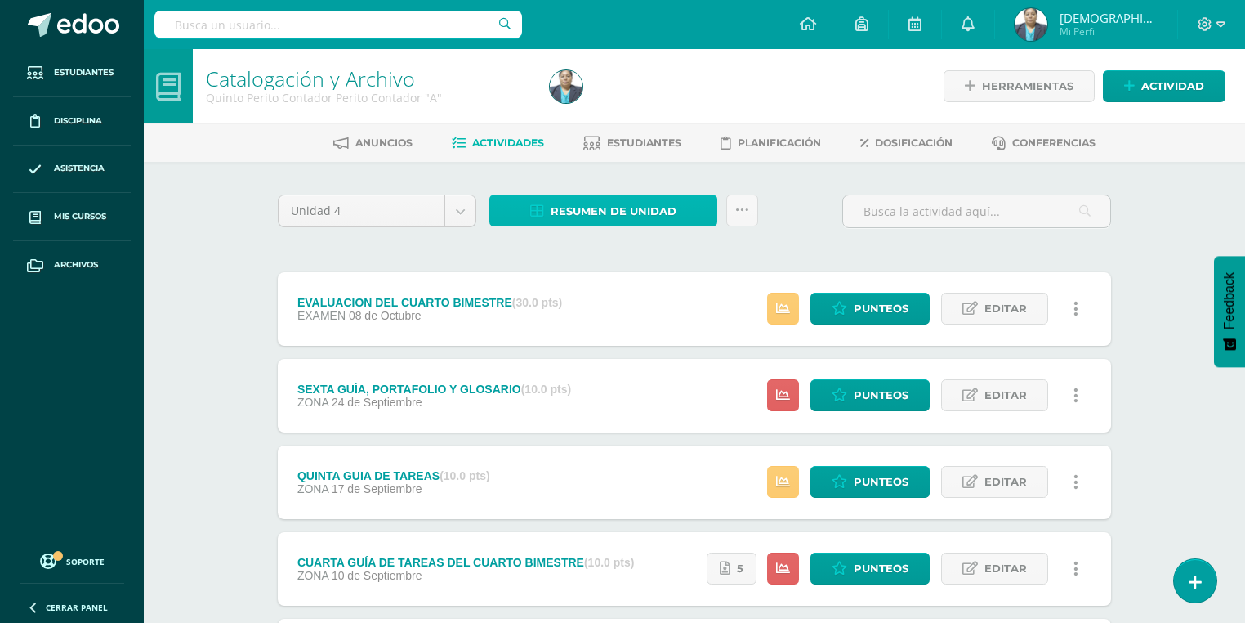
click at [621, 212] on span "Resumen de unidad" at bounding box center [614, 211] width 126 height 30
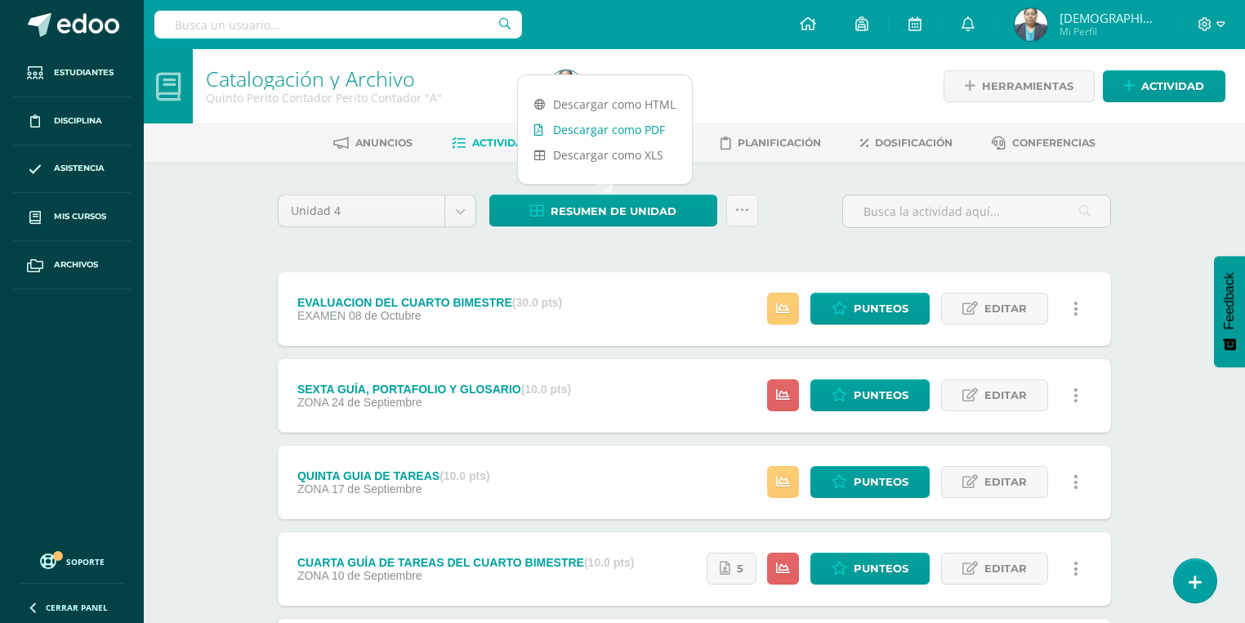
click at [592, 136] on link "Descargar como PDF" at bounding box center [605, 129] width 174 height 25
click at [755, 78] on div at bounding box center [718, 86] width 351 height 74
click at [661, 139] on span "Estudiantes" at bounding box center [644, 142] width 74 height 12
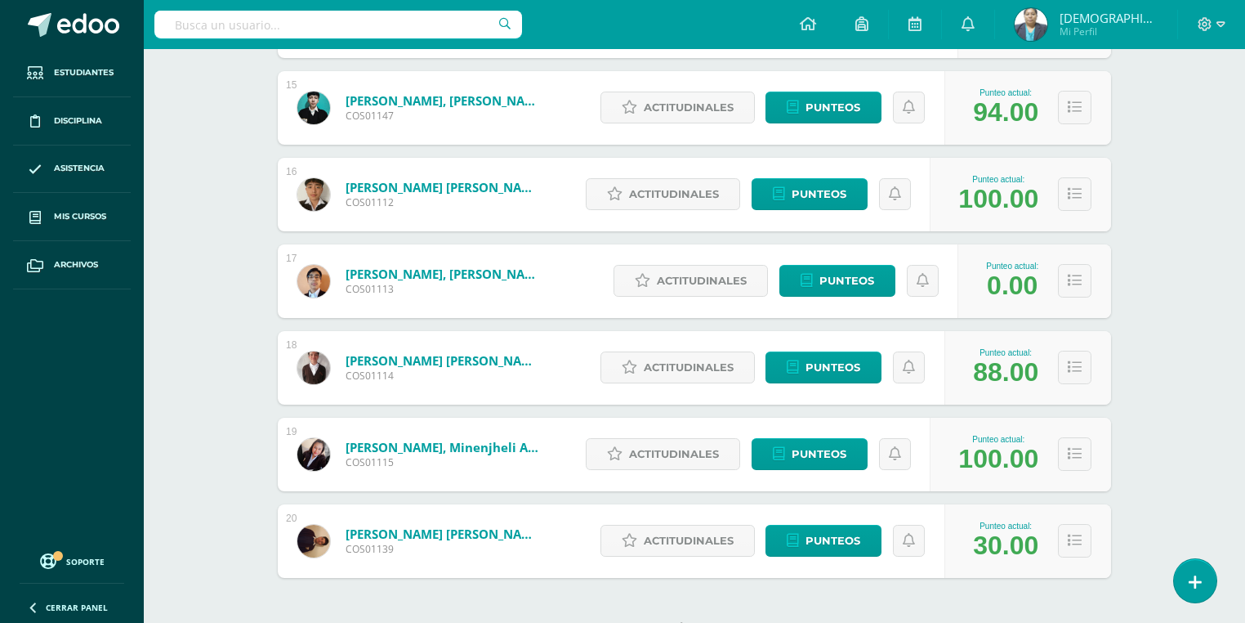
scroll to position [1429, 0]
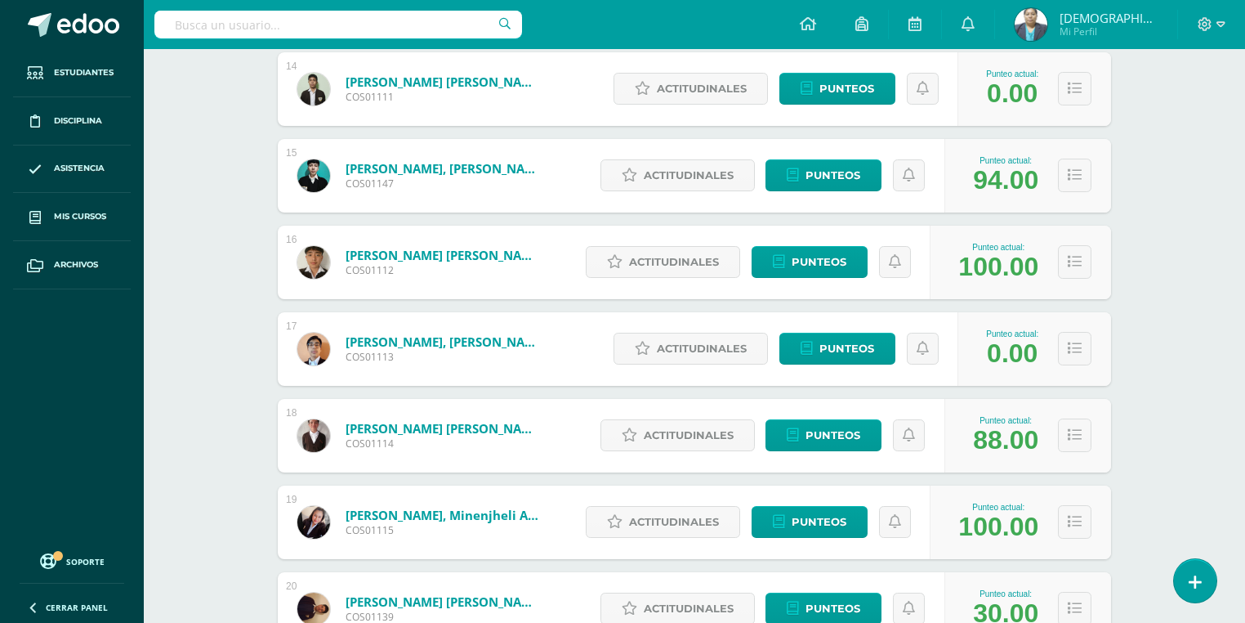
click at [1048, 26] on img at bounding box center [1031, 24] width 33 height 33
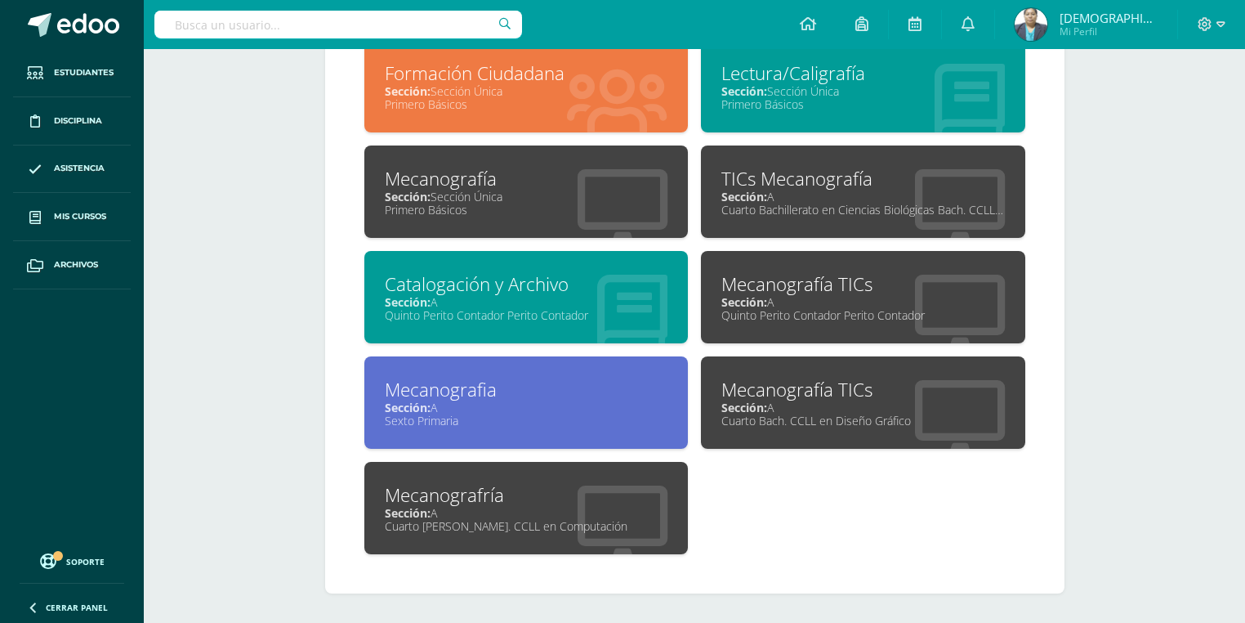
scroll to position [782, 0]
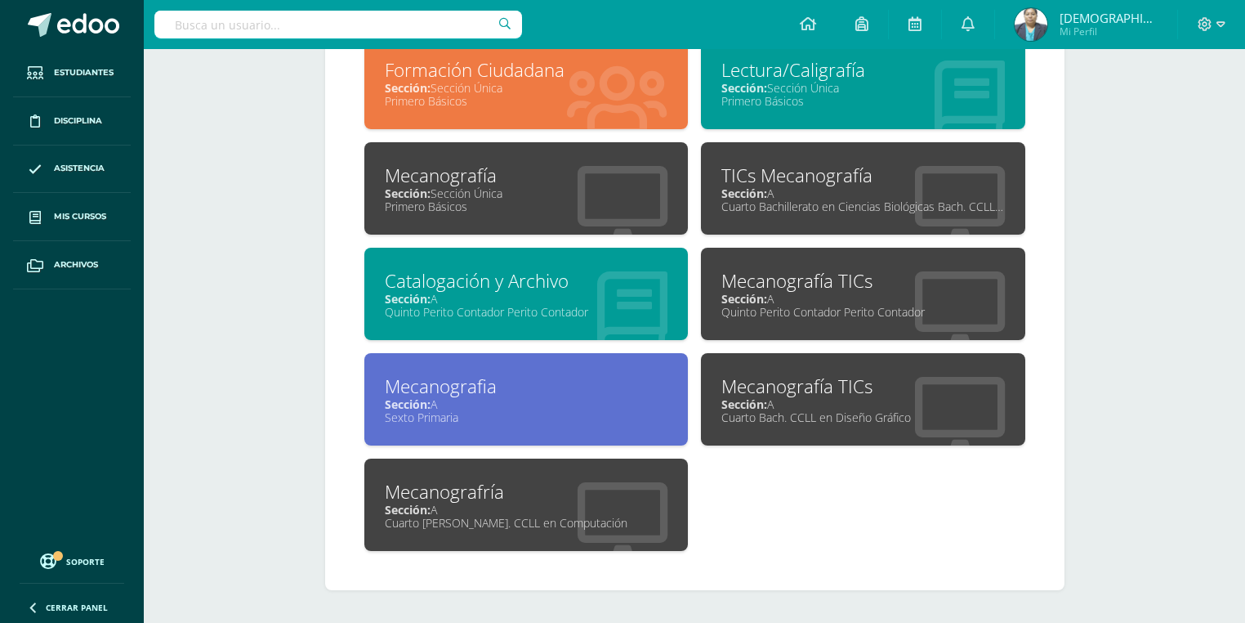
click at [780, 293] on div "Mecanografía TICs" at bounding box center [863, 280] width 284 height 25
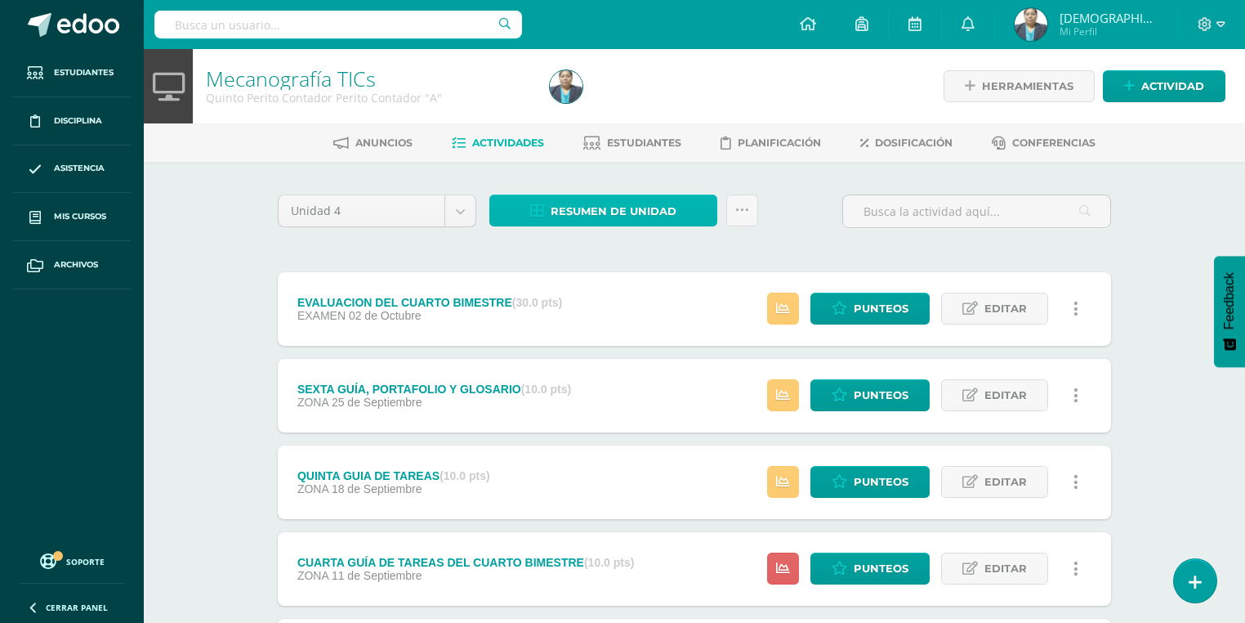
click at [556, 203] on span "Resumen de unidad" at bounding box center [614, 211] width 126 height 30
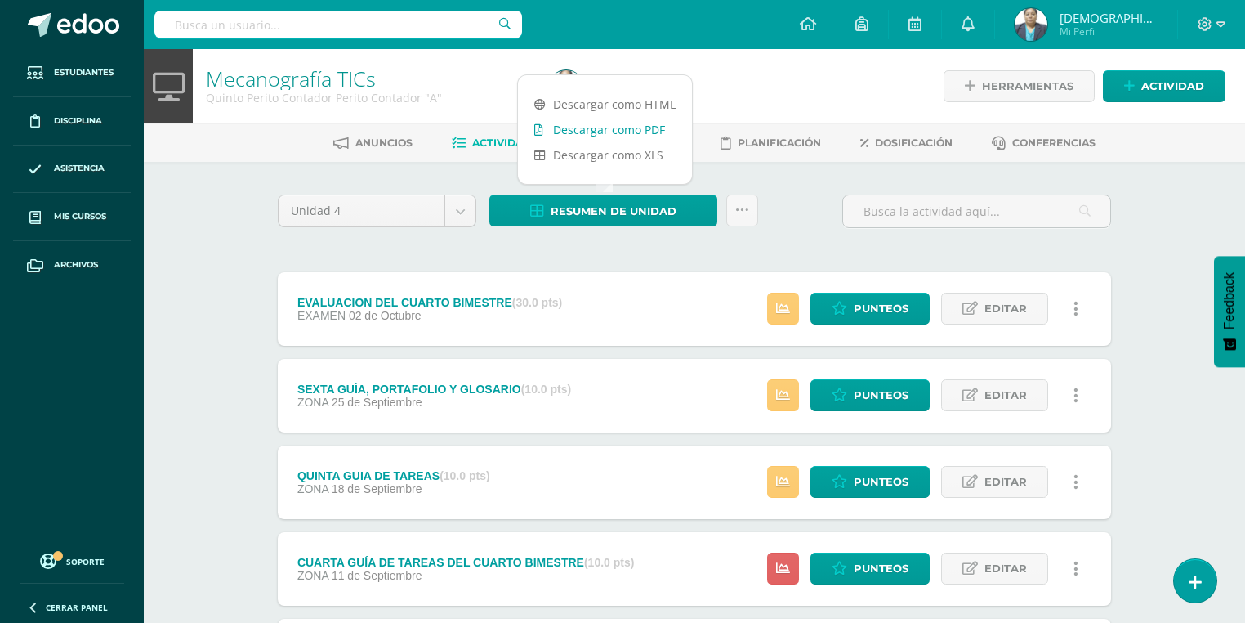
click at [562, 134] on link "Descargar como PDF" at bounding box center [605, 129] width 174 height 25
click at [722, 101] on div at bounding box center [718, 86] width 351 height 74
click at [675, 137] on span "Estudiantes" at bounding box center [644, 142] width 74 height 12
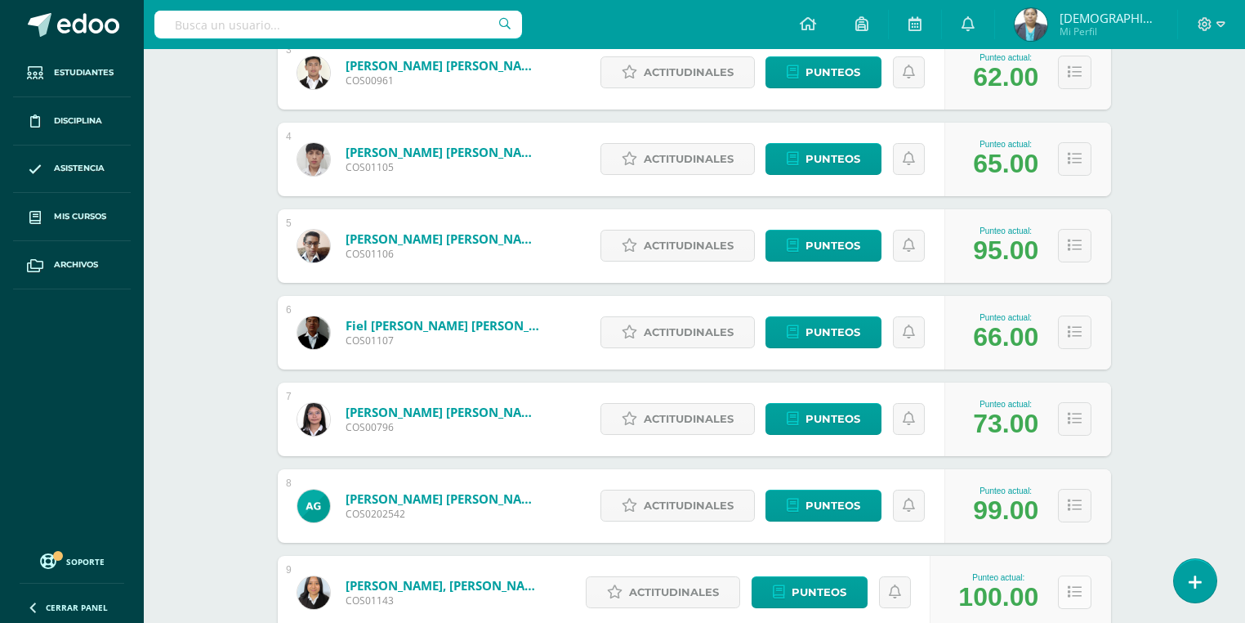
scroll to position [383, 0]
